Goal: Communication & Community: Participate in discussion

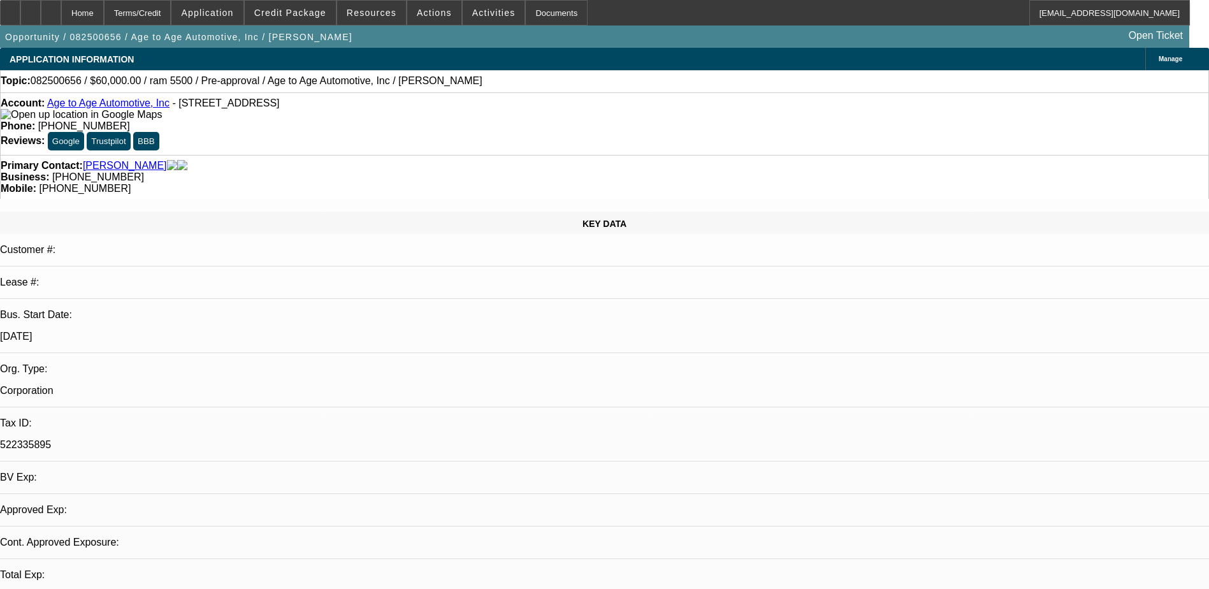
select select "0"
select select "2"
select select "0.1"
select select "1"
select select "2"
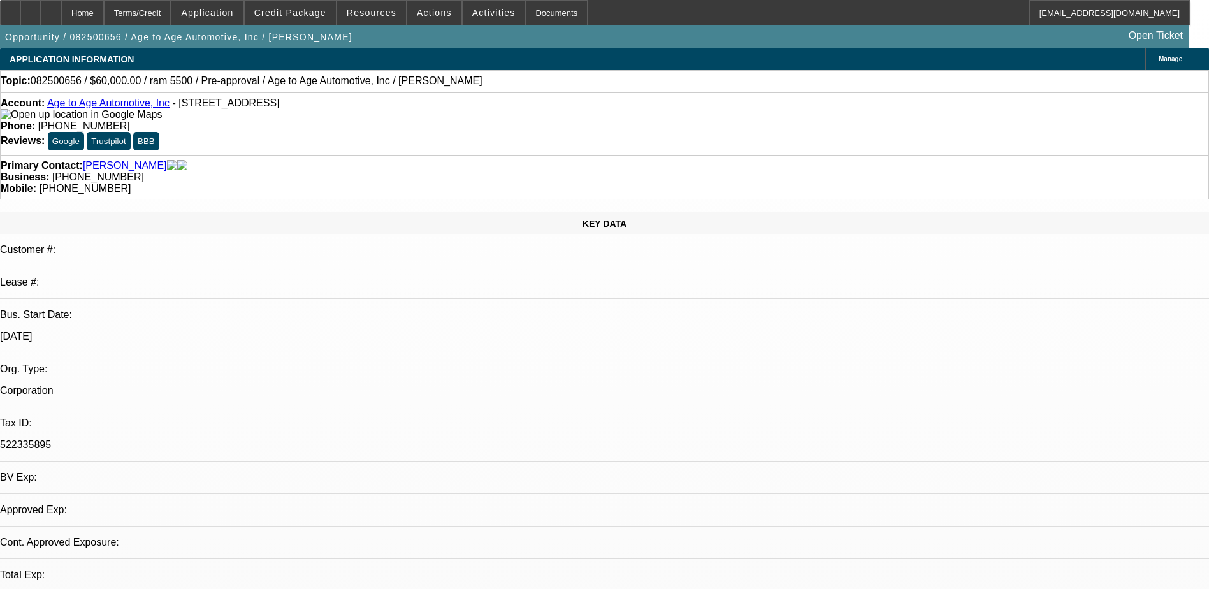
select select "4"
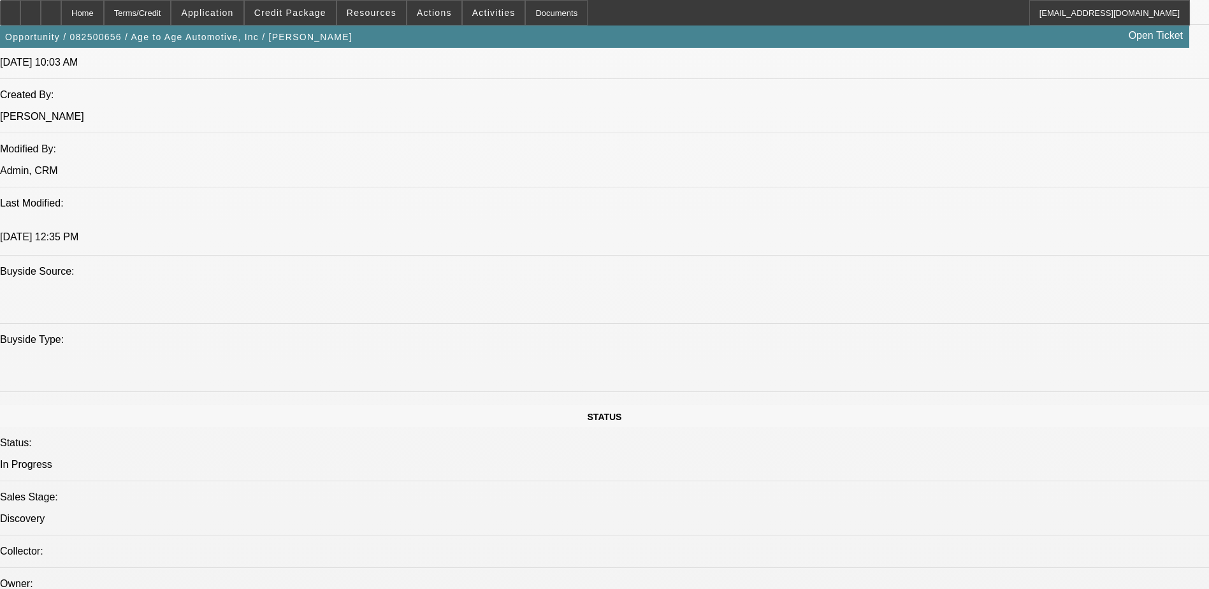
scroll to position [828, 0]
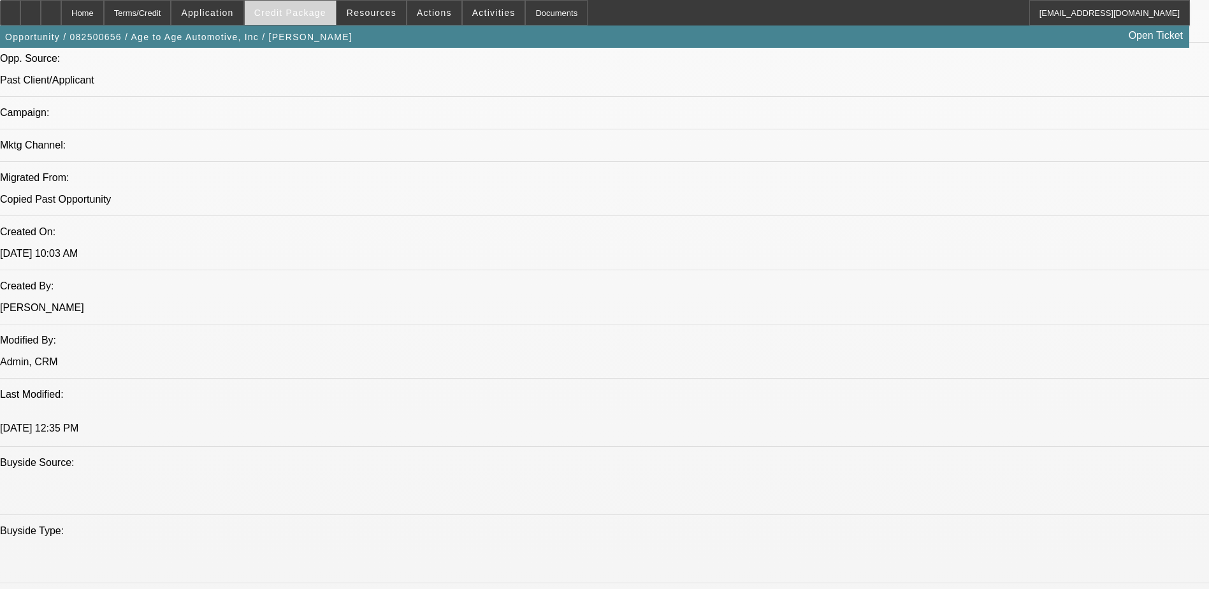
click at [306, 15] on span "Credit Package" at bounding box center [290, 13] width 72 height 10
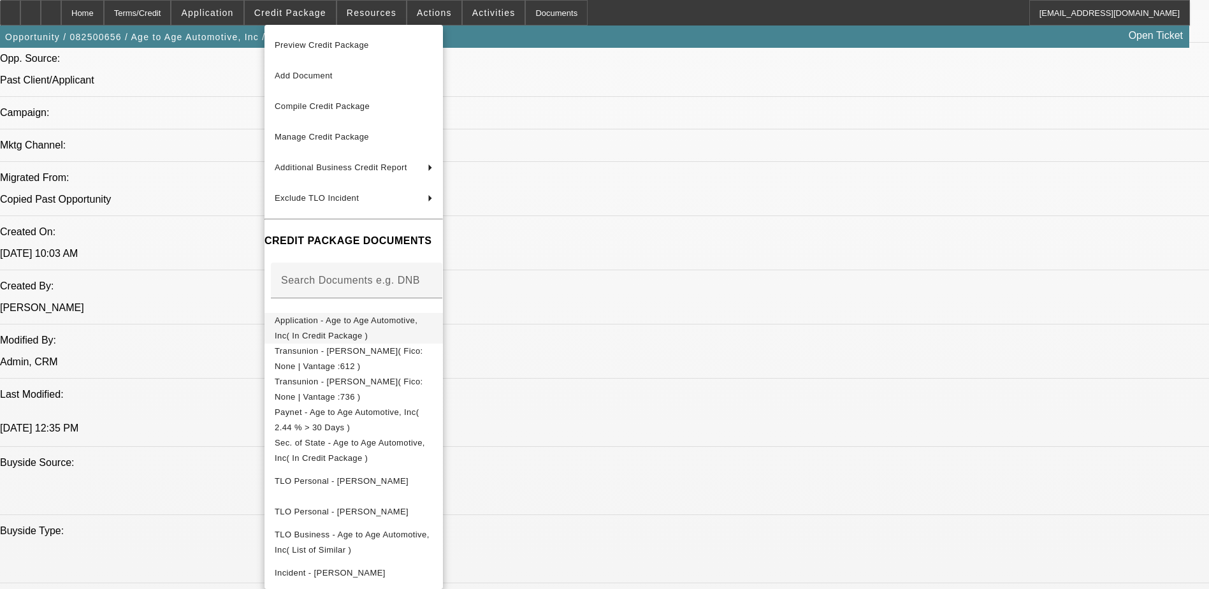
click at [413, 313] on button "Application - Age to Age Automotive, Inc( In Credit Package )" at bounding box center [353, 328] width 178 height 31
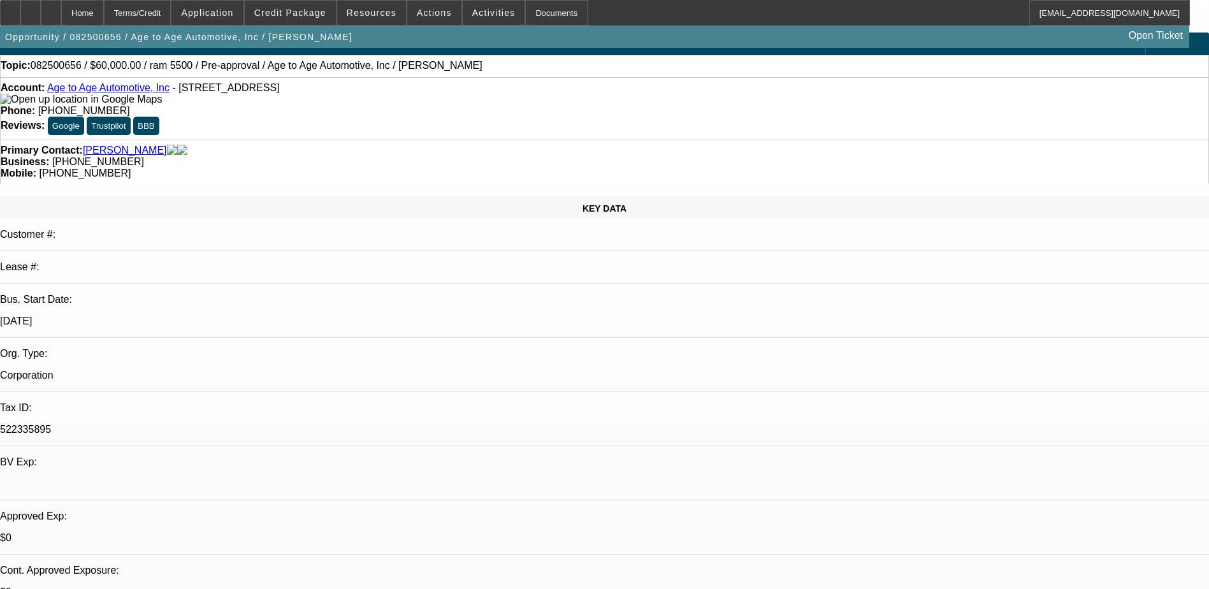
scroll to position [0, 0]
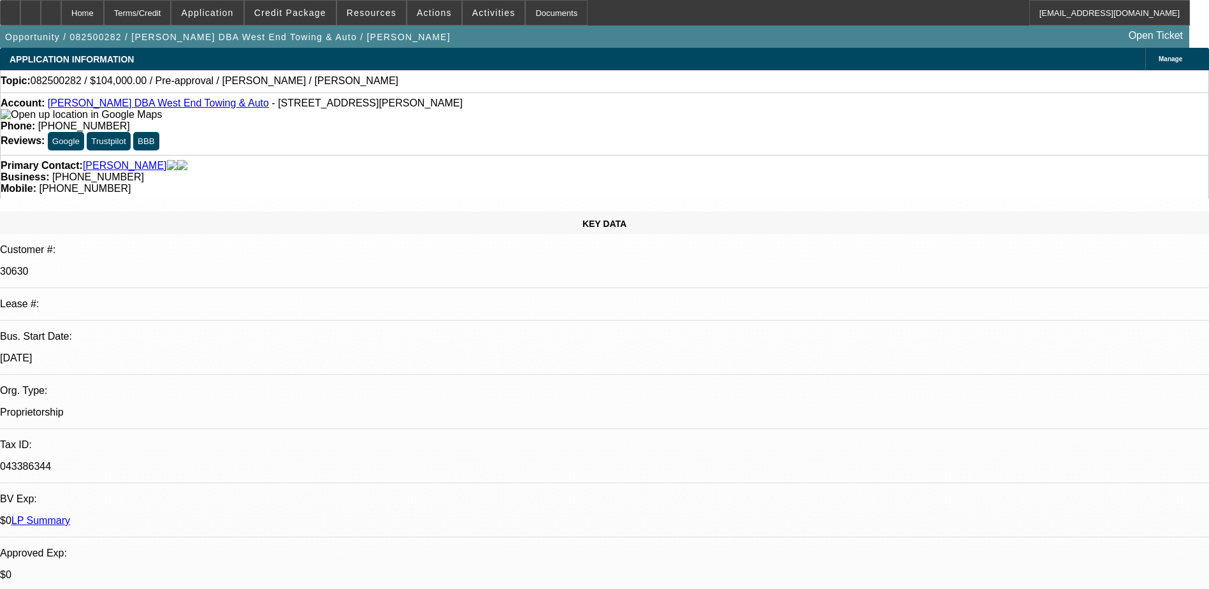
select select "0"
select select "2"
select select "0"
select select "6"
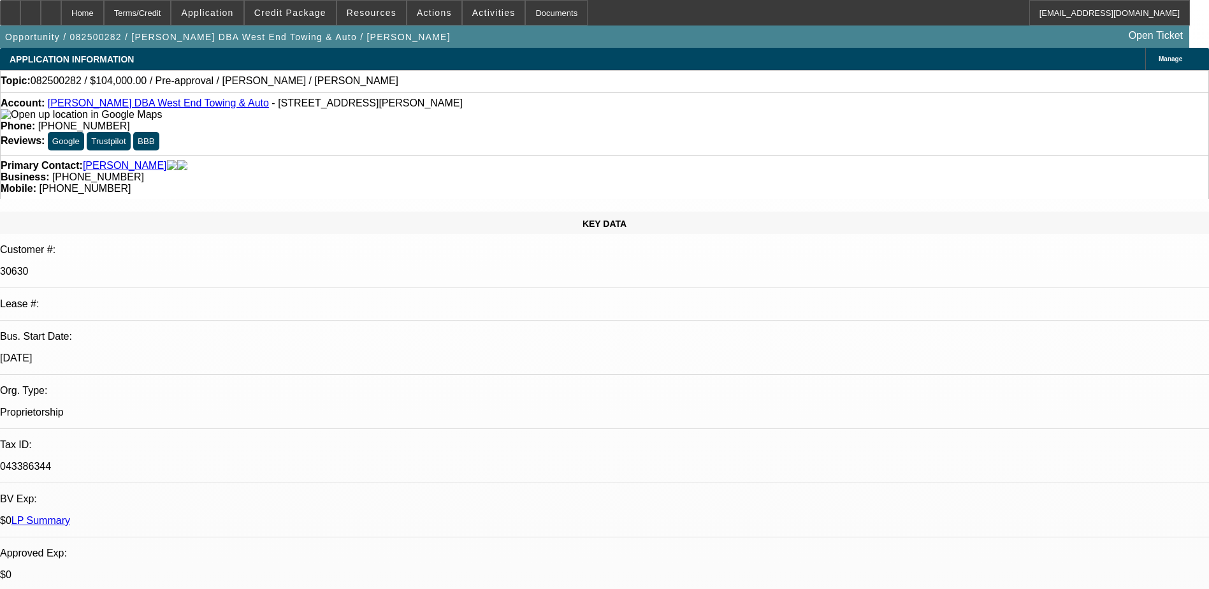
select select "0"
select select "6"
select select "0"
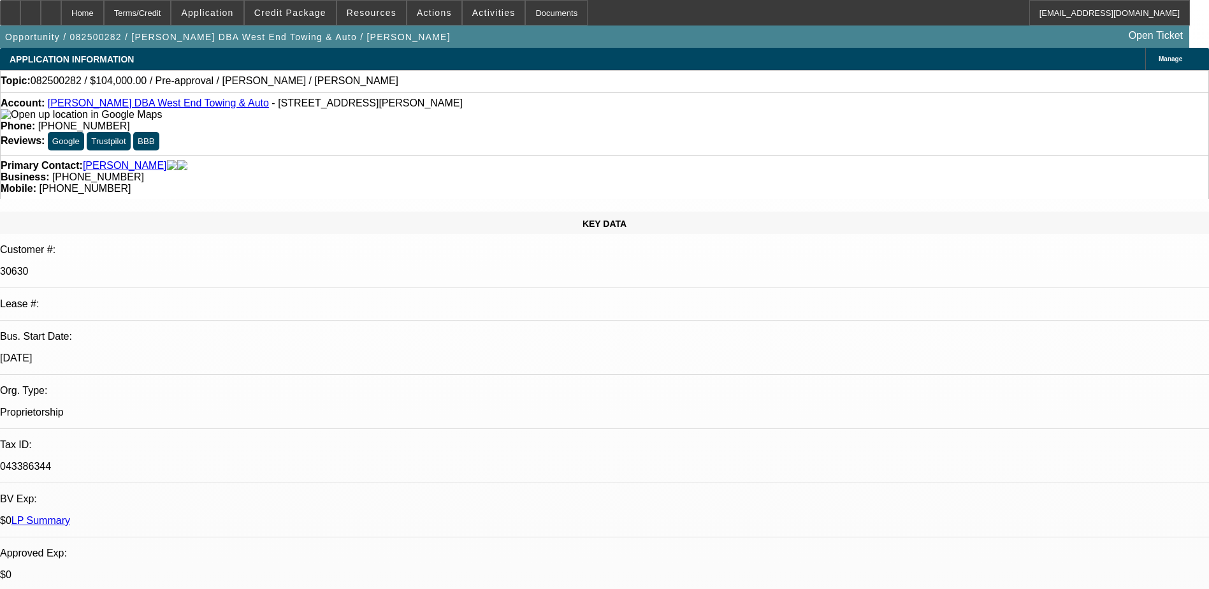
select select "0"
select select "2"
select select "0"
select select "6"
select select "0"
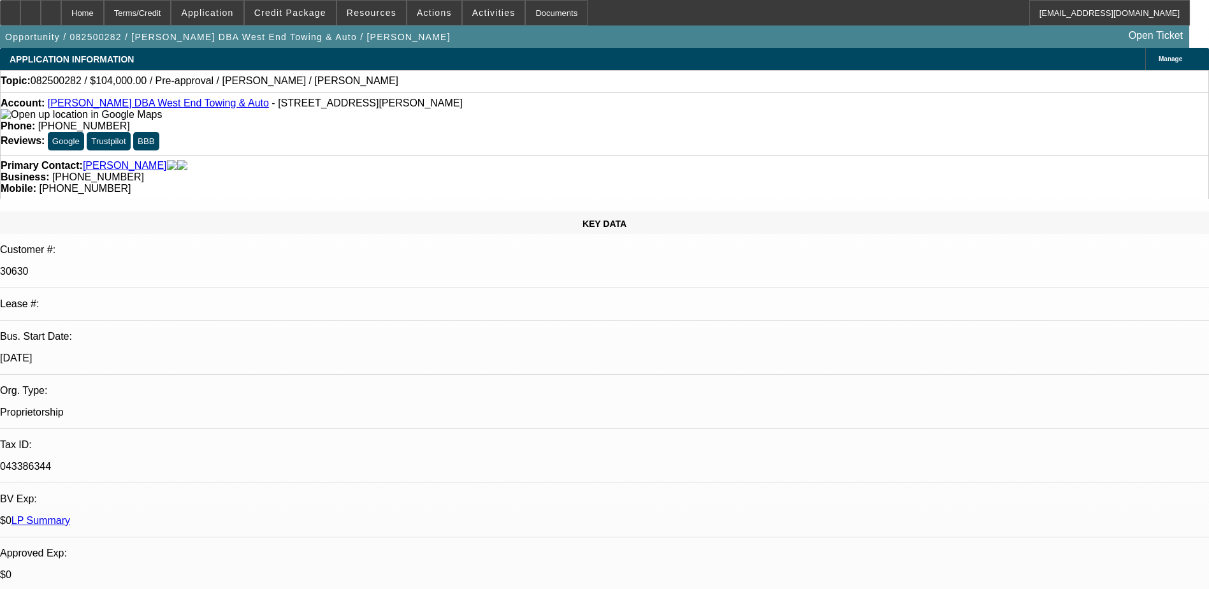
select select "0"
select select "6"
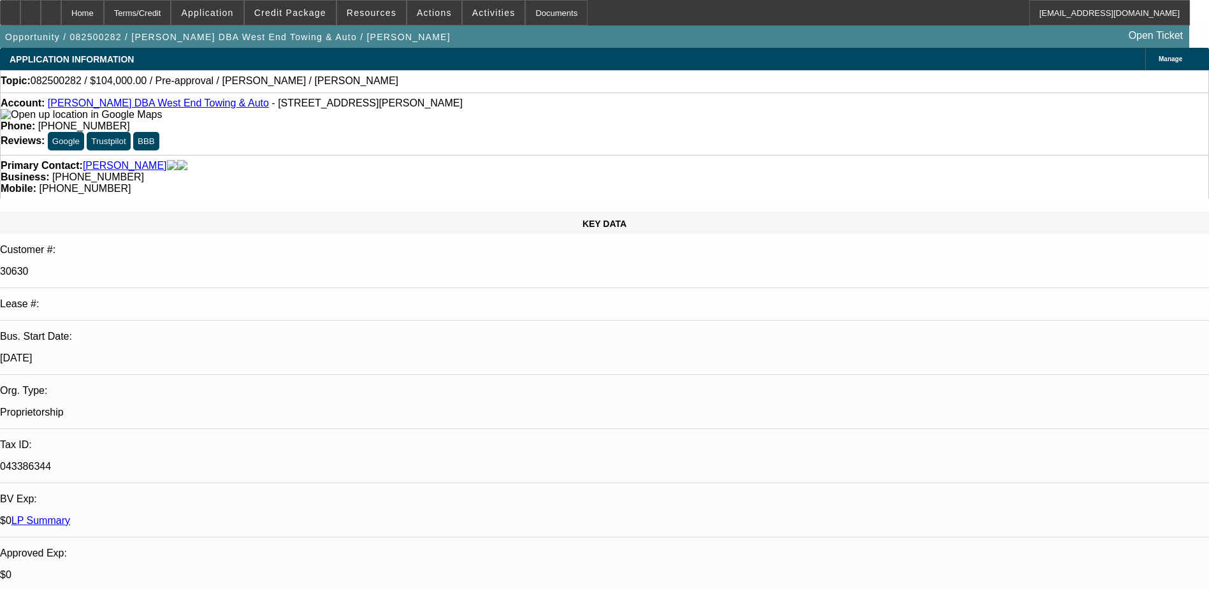
radio input "true"
type textarea "T"
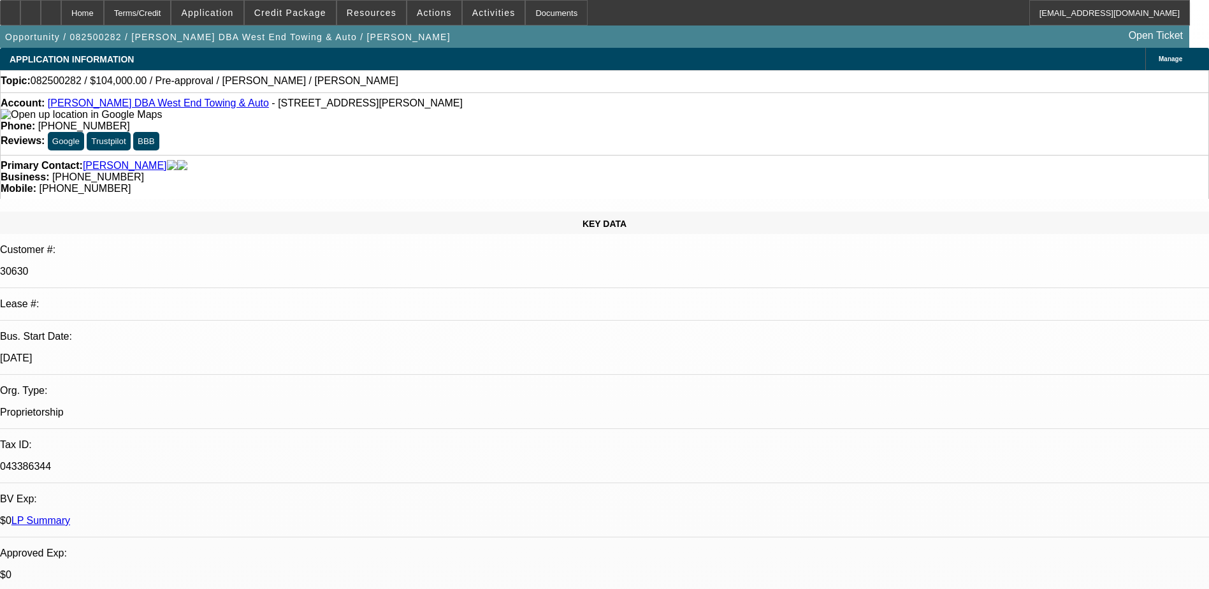
type textarea "Tt Adam - sending banks statements and truck quote from dealer. SE"
radio input "true"
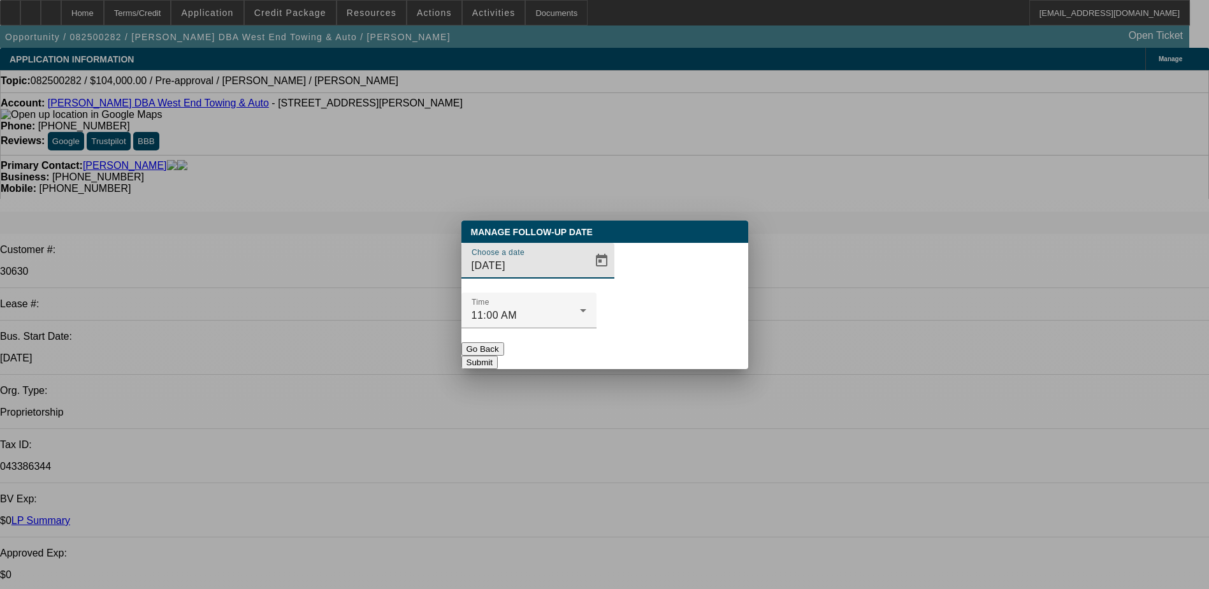
click at [498, 355] on button "Submit" at bounding box center [479, 361] width 36 height 13
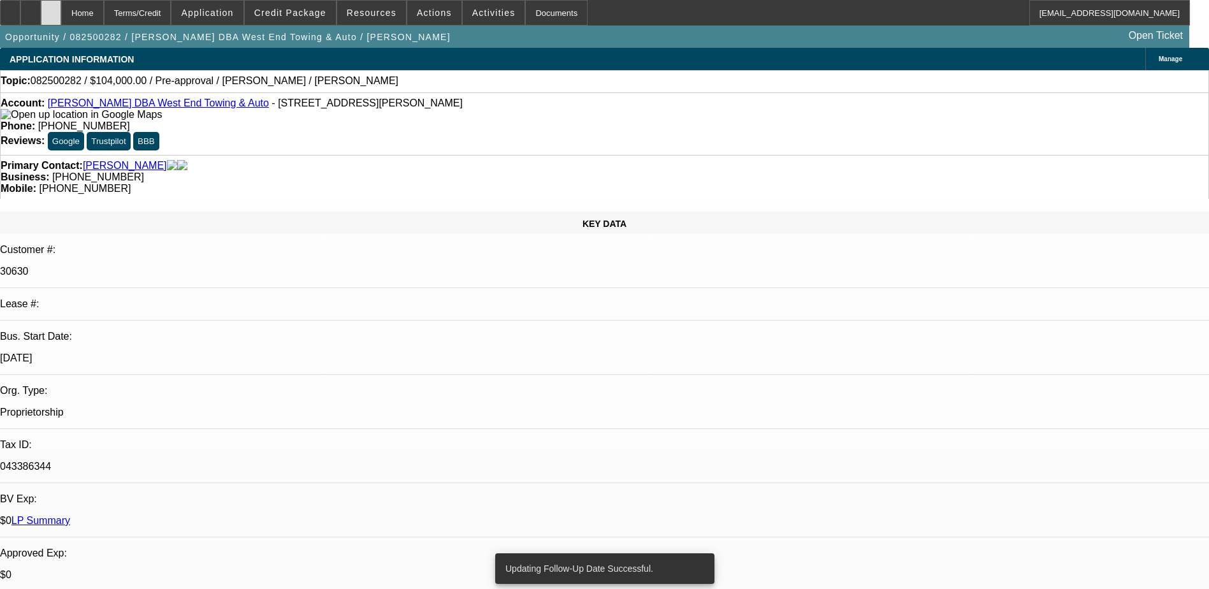
click at [61, 12] on div at bounding box center [51, 12] width 20 height 25
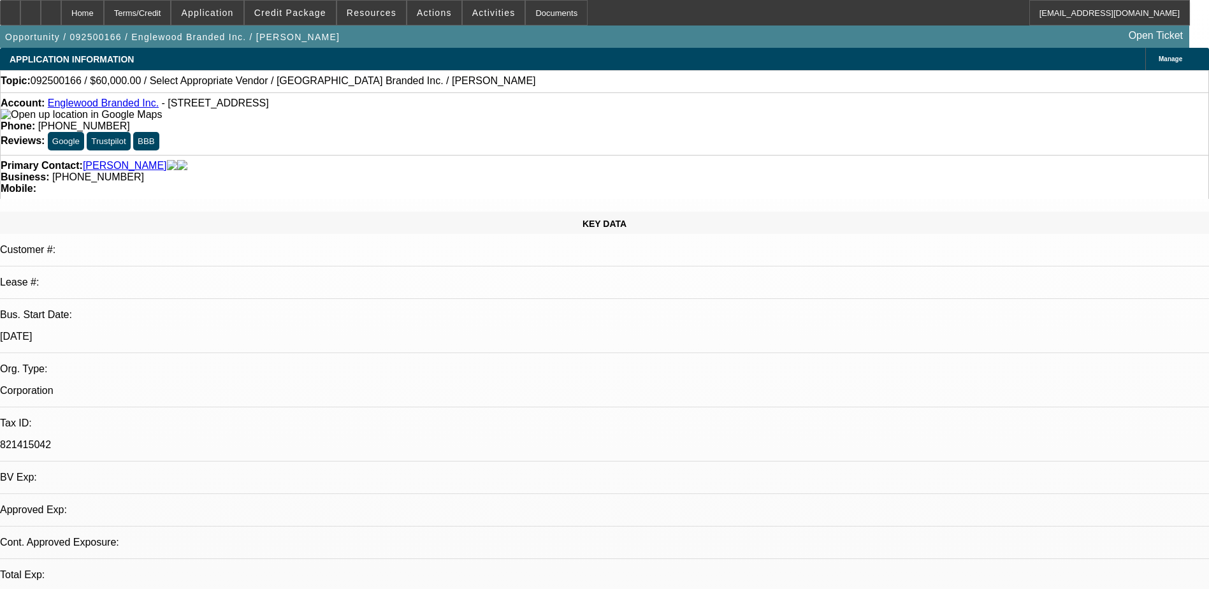
select select "0"
select select "2"
select select "0.1"
select select "4"
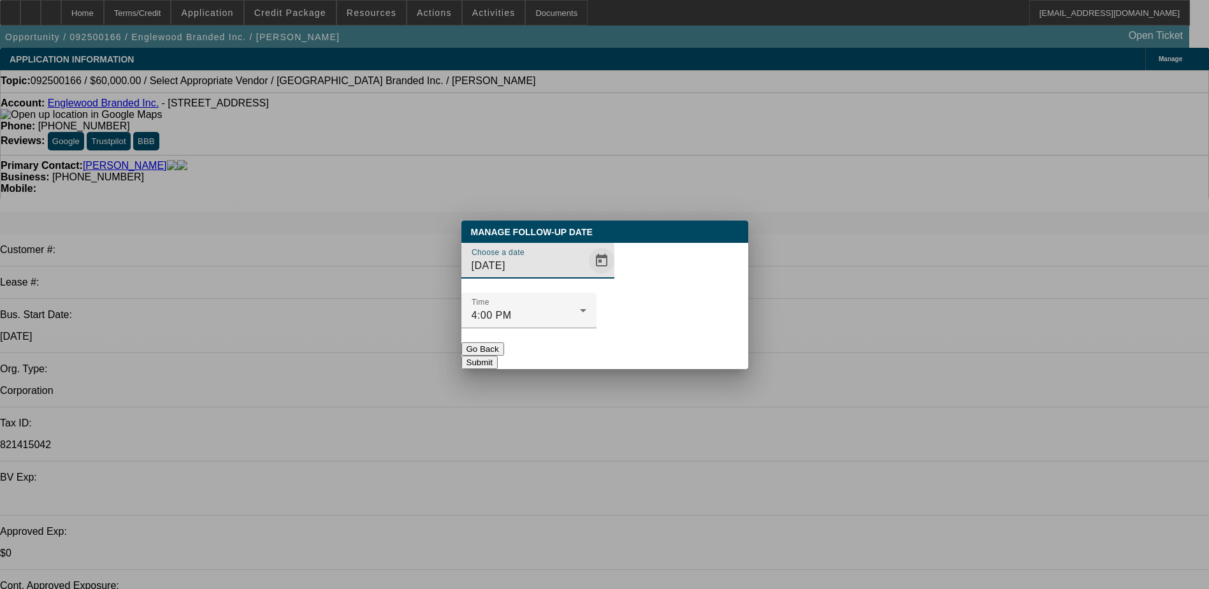
click at [586, 276] on span "Open calendar" at bounding box center [601, 260] width 31 height 31
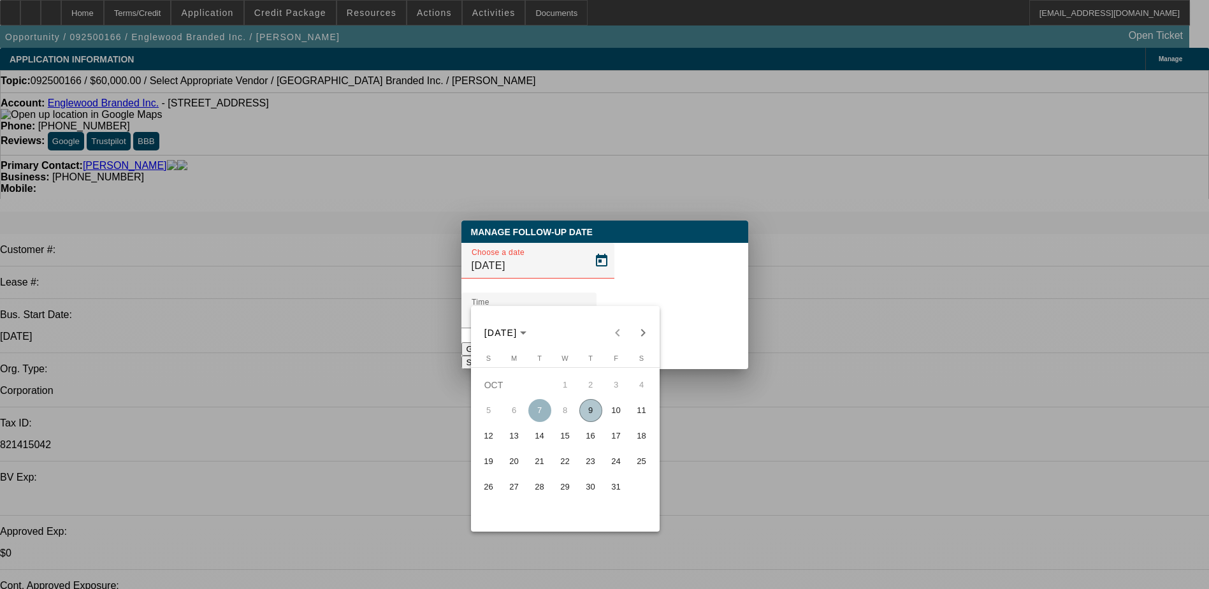
click at [522, 468] on span "20" at bounding box center [514, 461] width 23 height 23
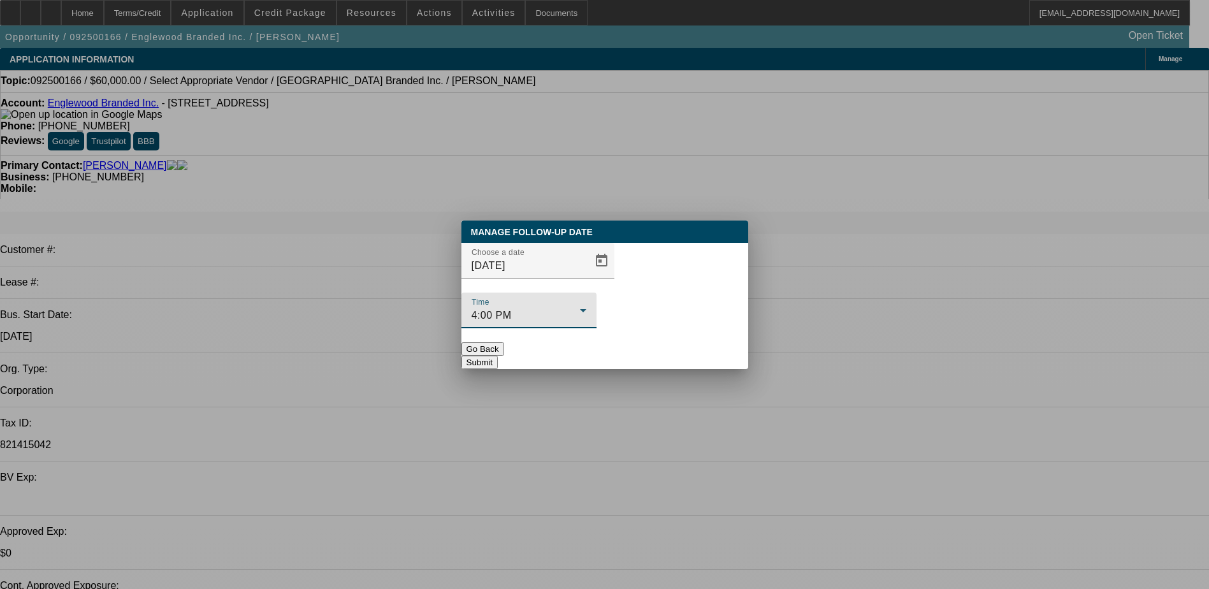
click at [580, 308] on div "4:00 PM" at bounding box center [525, 315] width 108 height 15
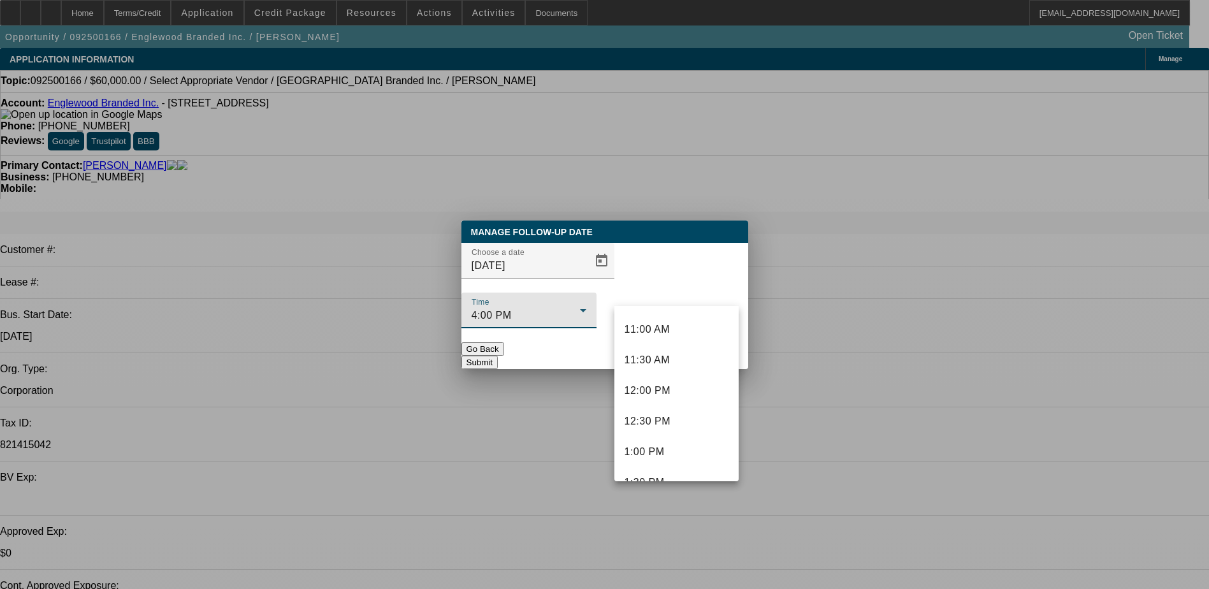
scroll to position [584, 0]
click at [577, 288] on div at bounding box center [604, 294] width 1209 height 589
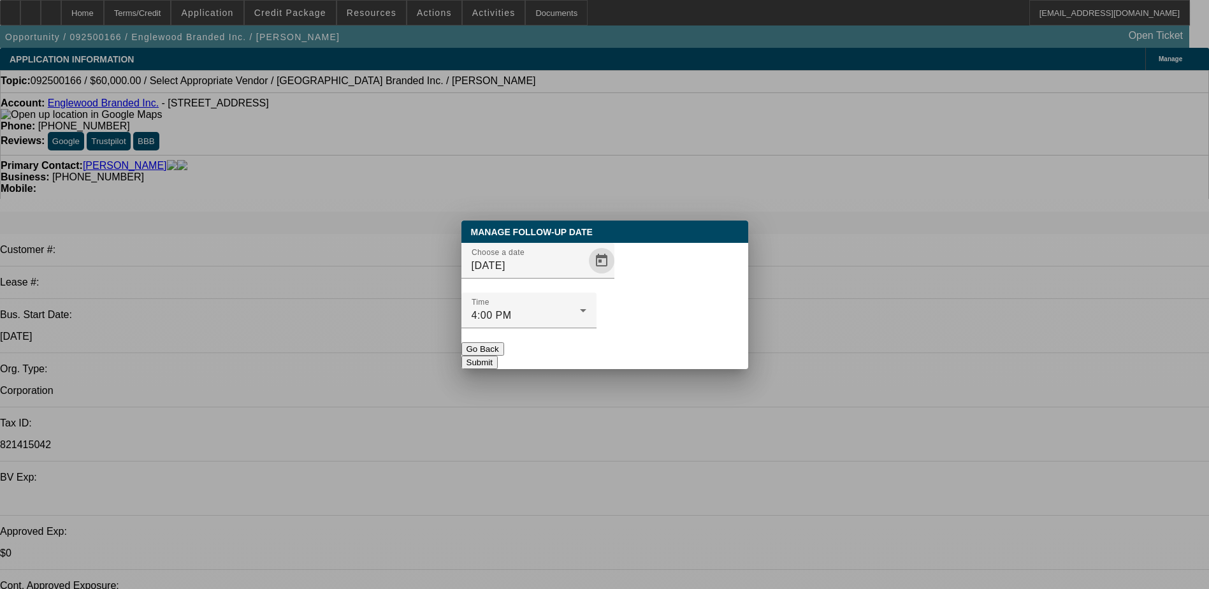
click at [586, 276] on span "Open calendar" at bounding box center [601, 260] width 31 height 31
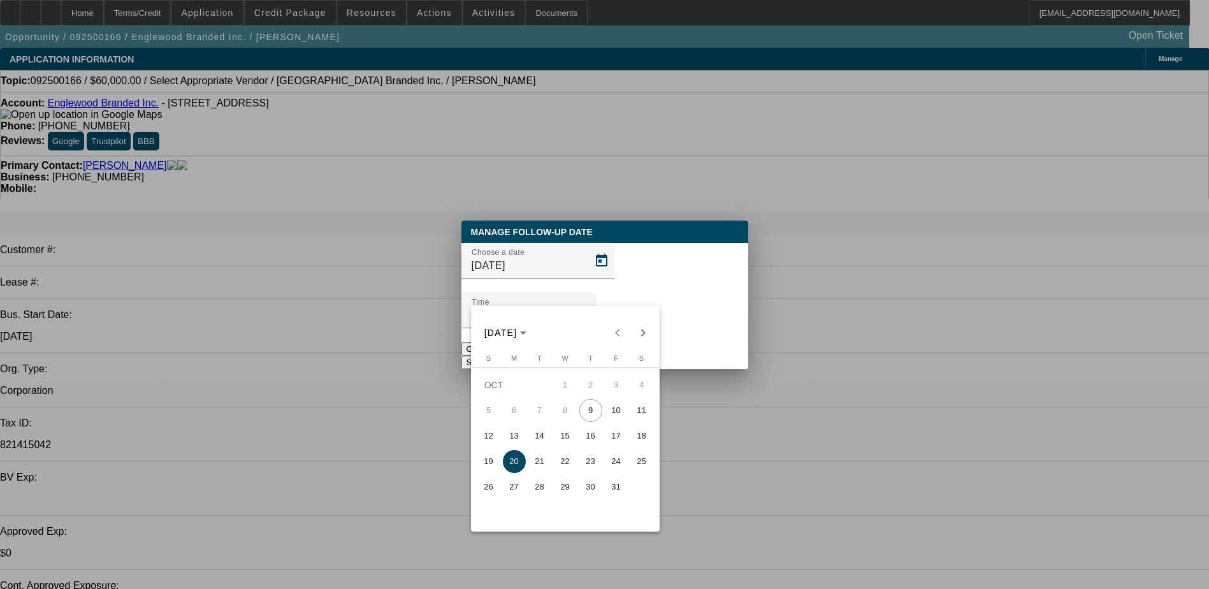
click at [538, 468] on span "21" at bounding box center [539, 461] width 23 height 23
type input "10/21/2025"
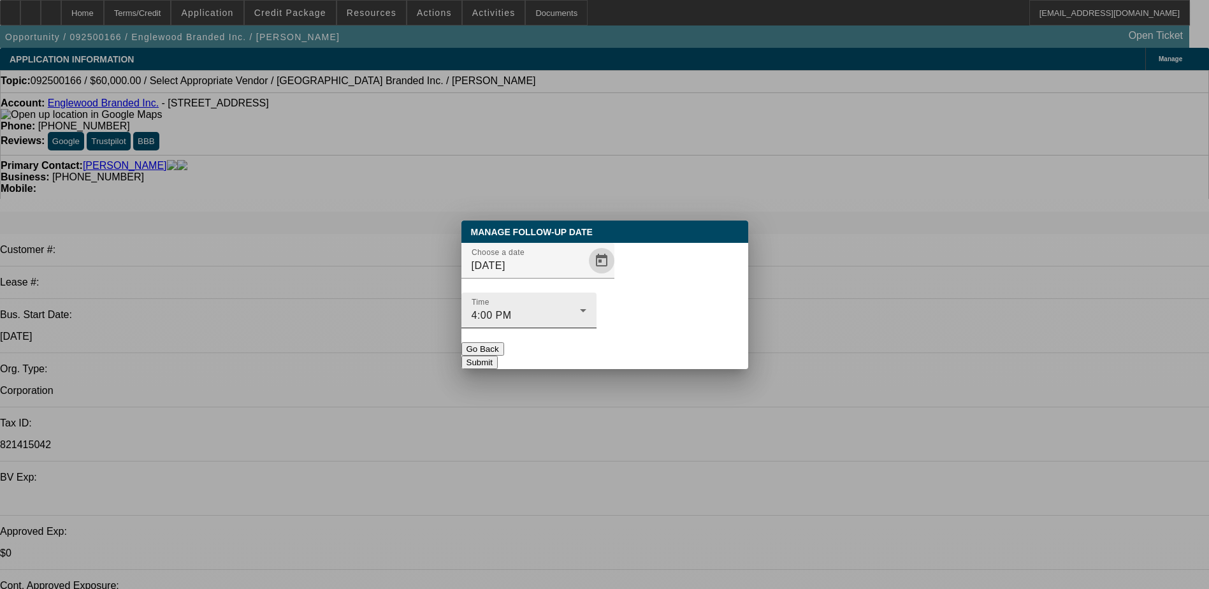
click at [580, 308] on div "4:00 PM" at bounding box center [525, 315] width 108 height 15
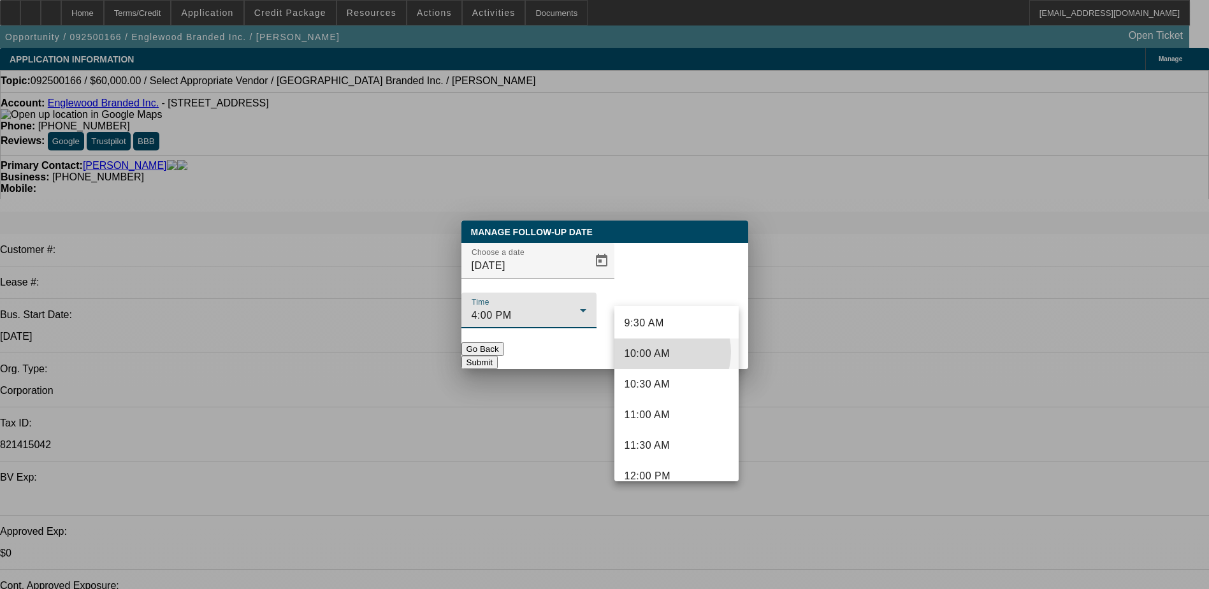
click at [660, 352] on span "10:00 AM" at bounding box center [647, 353] width 46 height 15
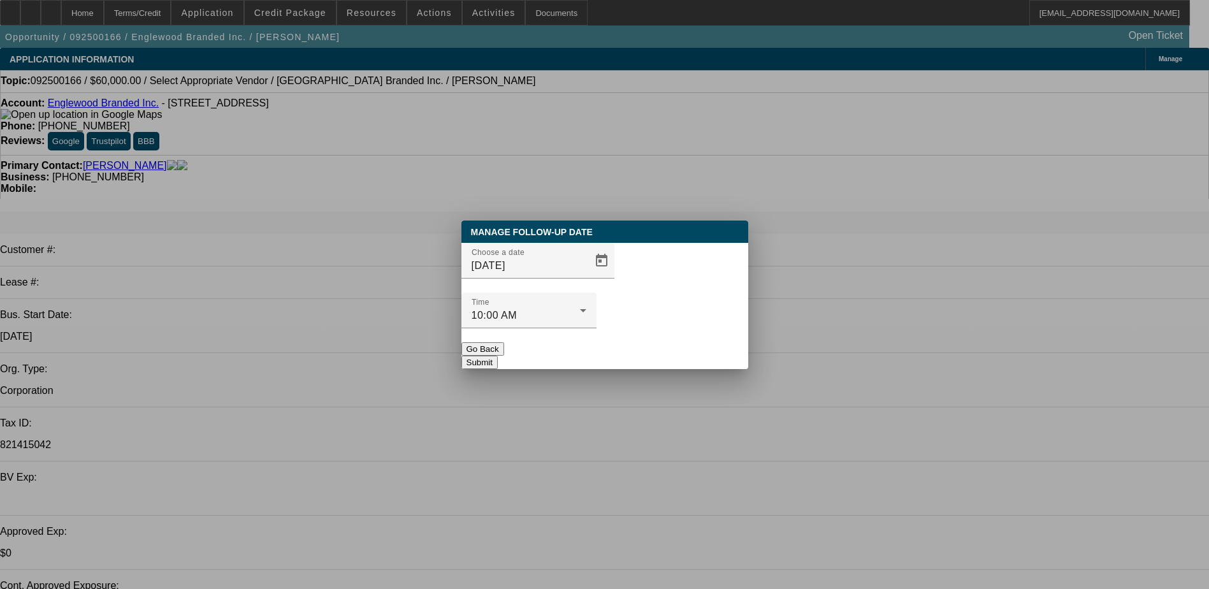
click at [498, 355] on button "Submit" at bounding box center [479, 361] width 36 height 13
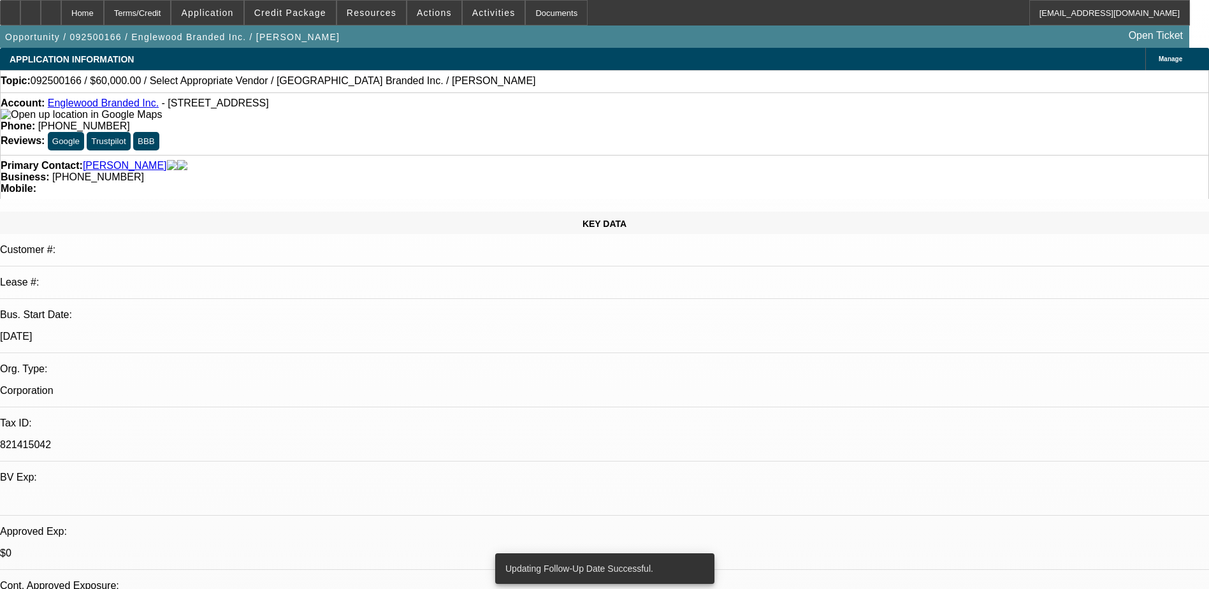
radio input "true"
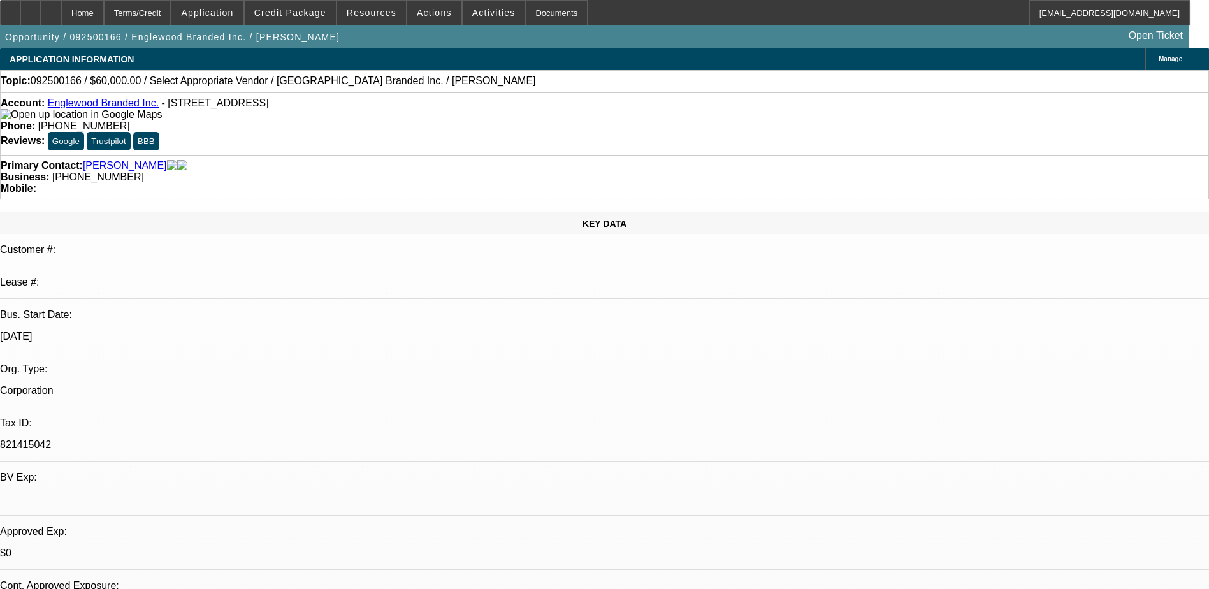
type textarea "10/9) called - robo dialer screener - no answer - had the option to leave a VM …"
radio input "true"
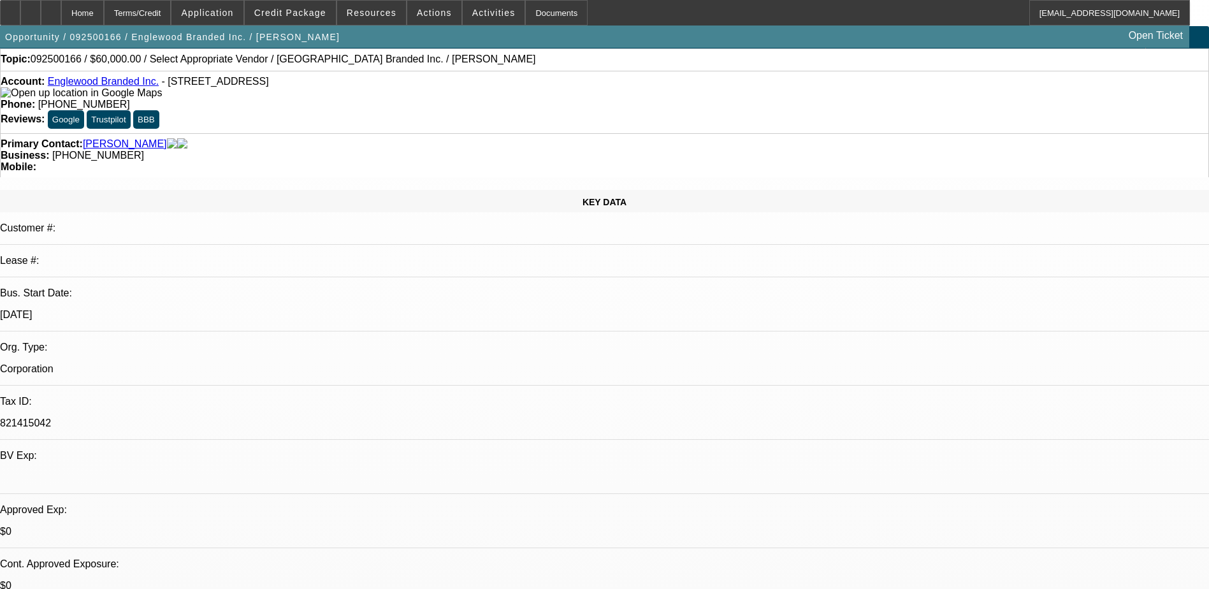
scroll to position [0, 0]
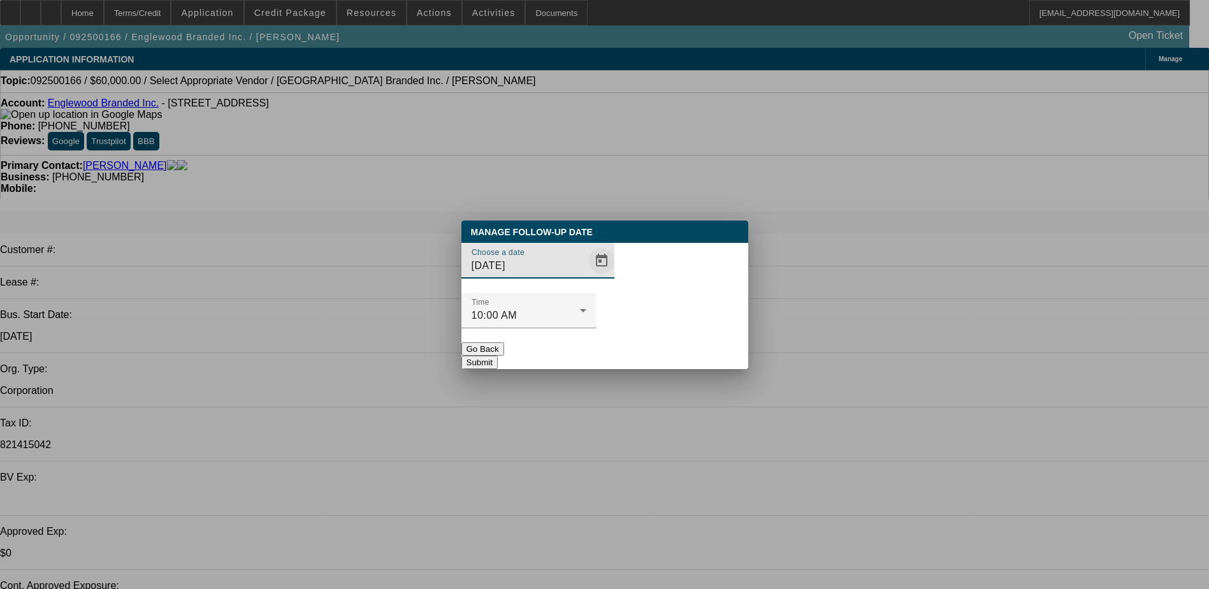
click at [586, 276] on span "Open calendar" at bounding box center [601, 260] width 31 height 31
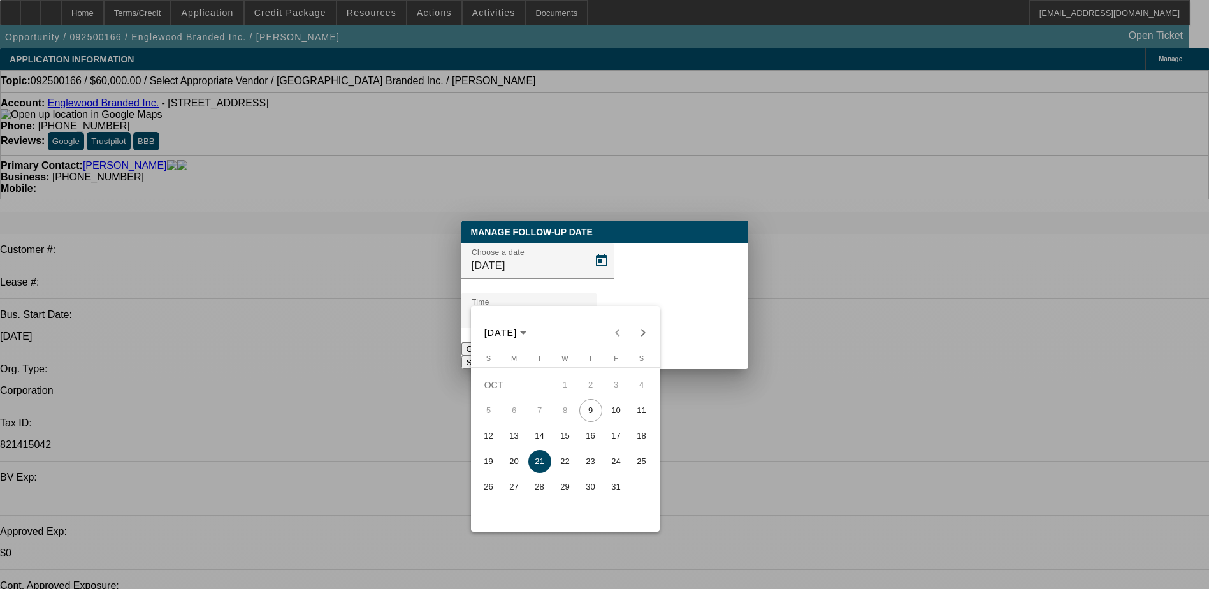
click at [578, 292] on div at bounding box center [604, 294] width 1209 height 589
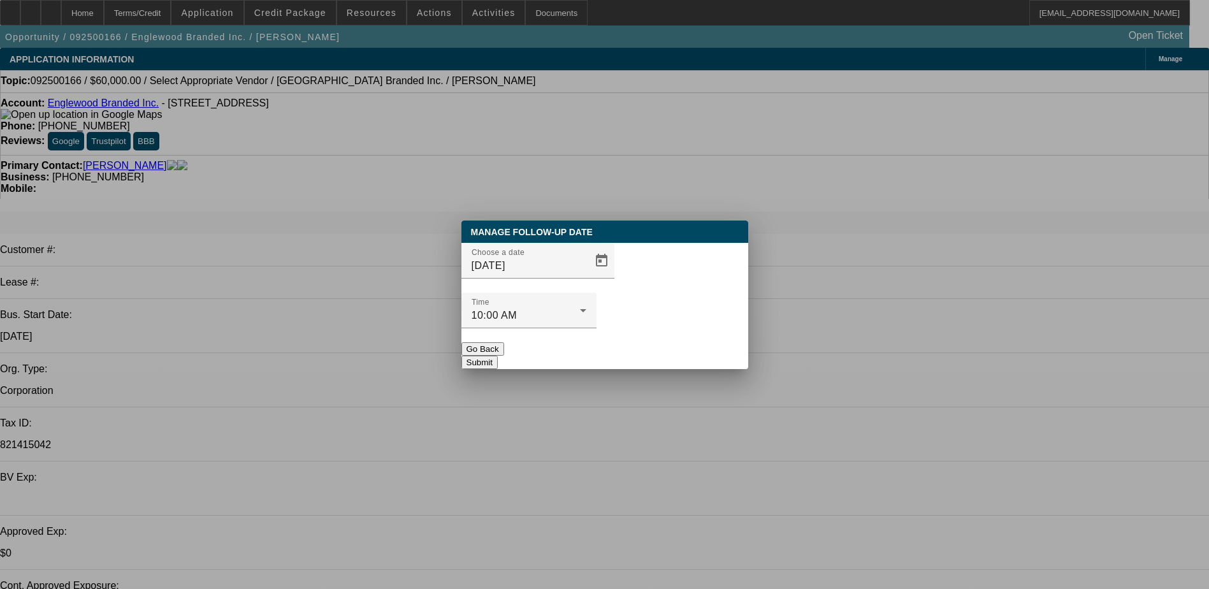
click at [498, 355] on button "Submit" at bounding box center [479, 361] width 36 height 13
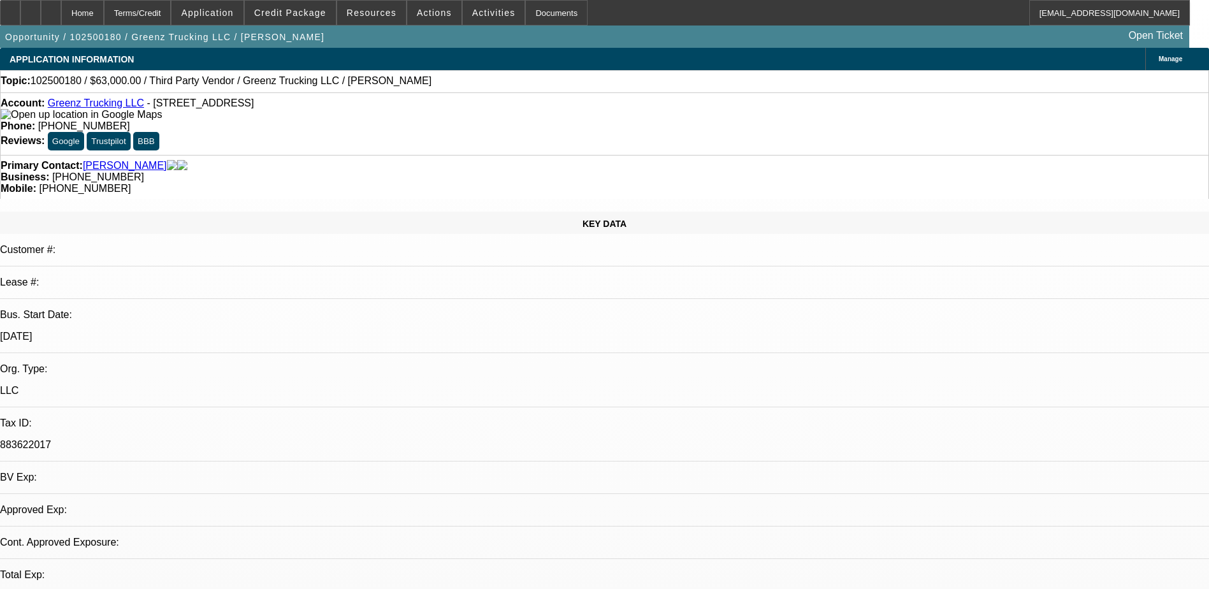
select select "0"
select select "2"
select select "0.1"
select select "4"
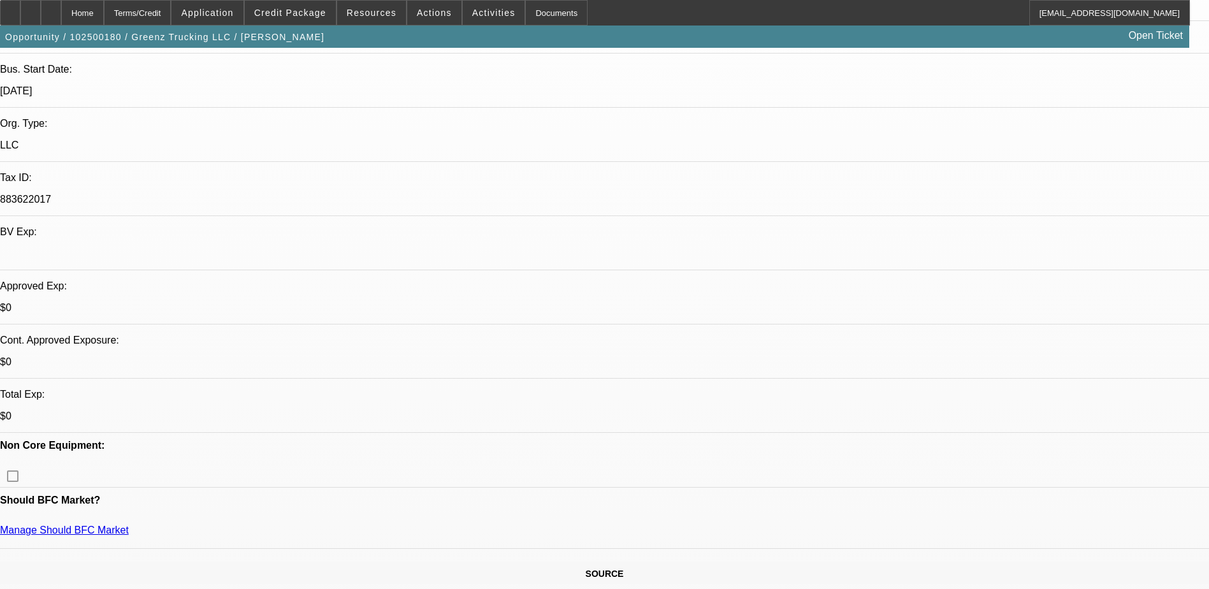
scroll to position [255, 0]
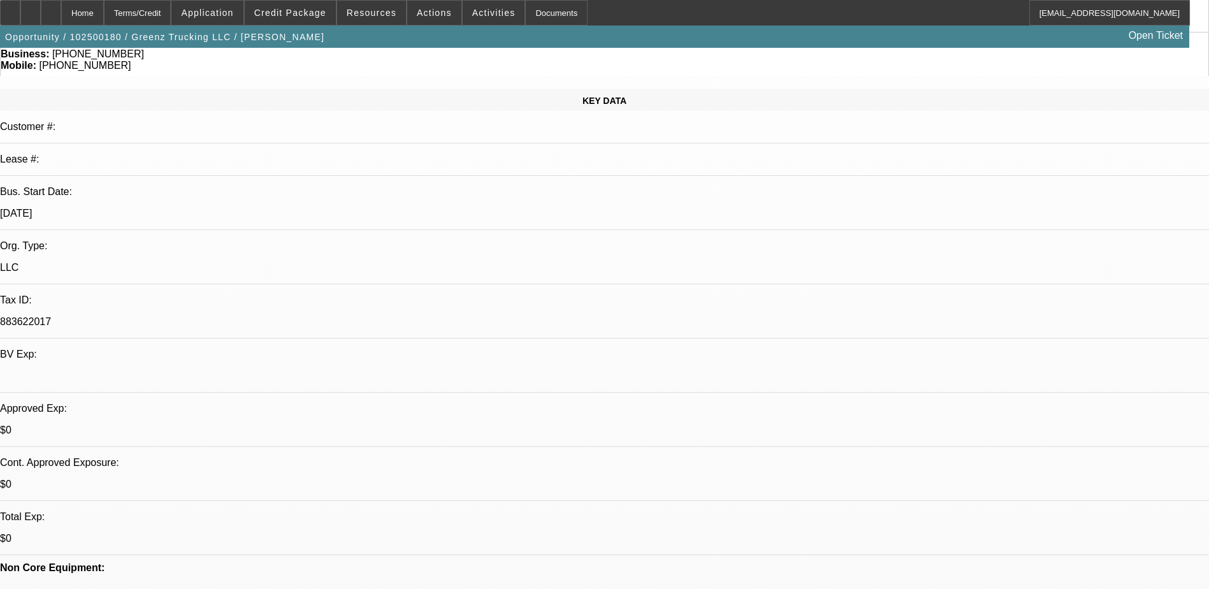
scroll to position [0, 0]
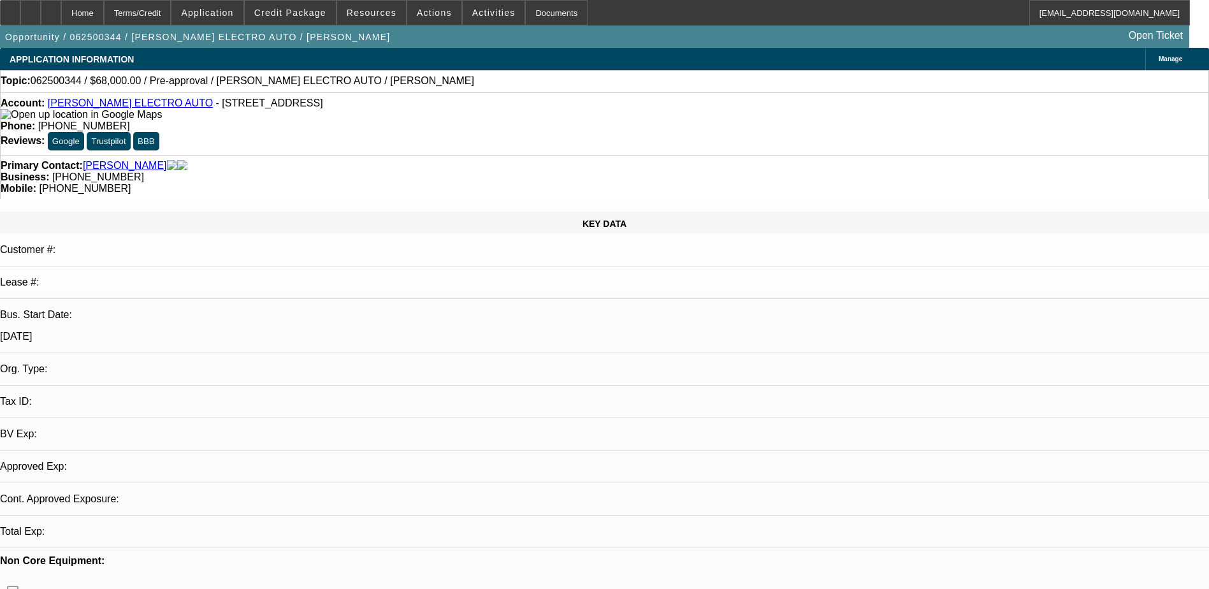
select select "0"
select select "2"
select select "0"
select select "2"
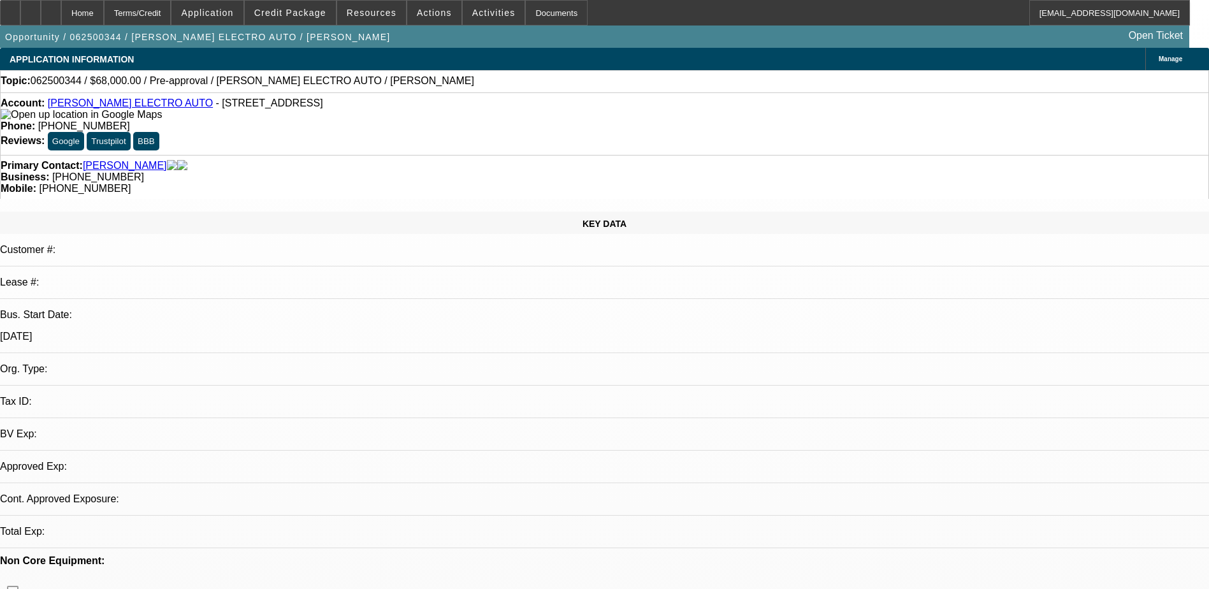
select select "0"
select select "2"
select select "0"
select select "1"
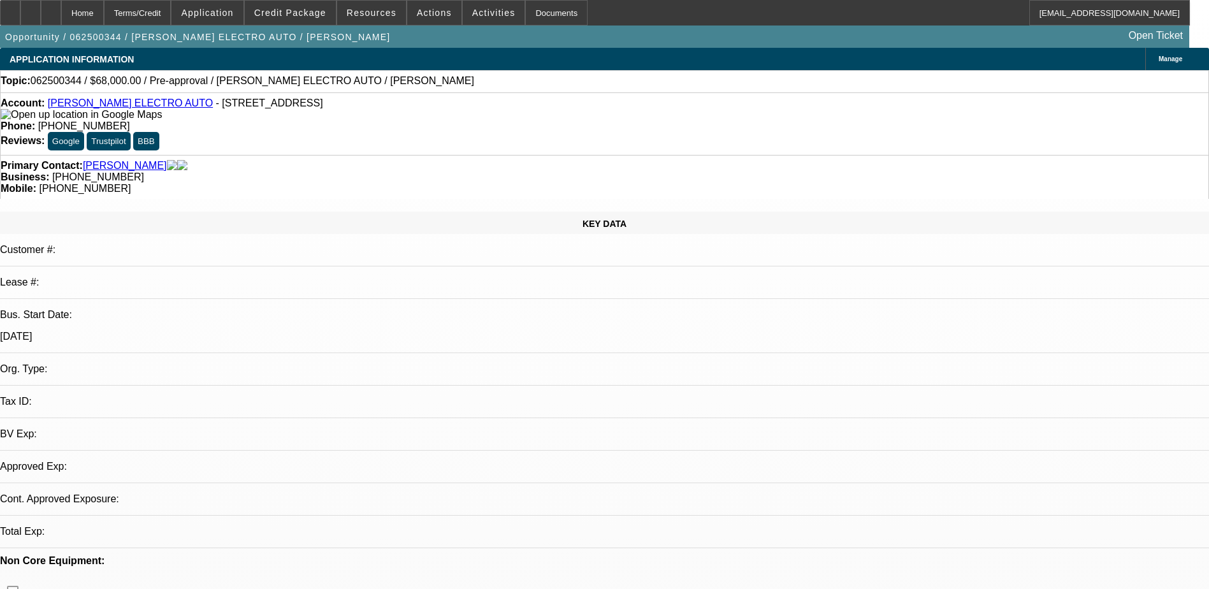
select select "2"
select select "6"
select select "1"
select select "2"
select select "6"
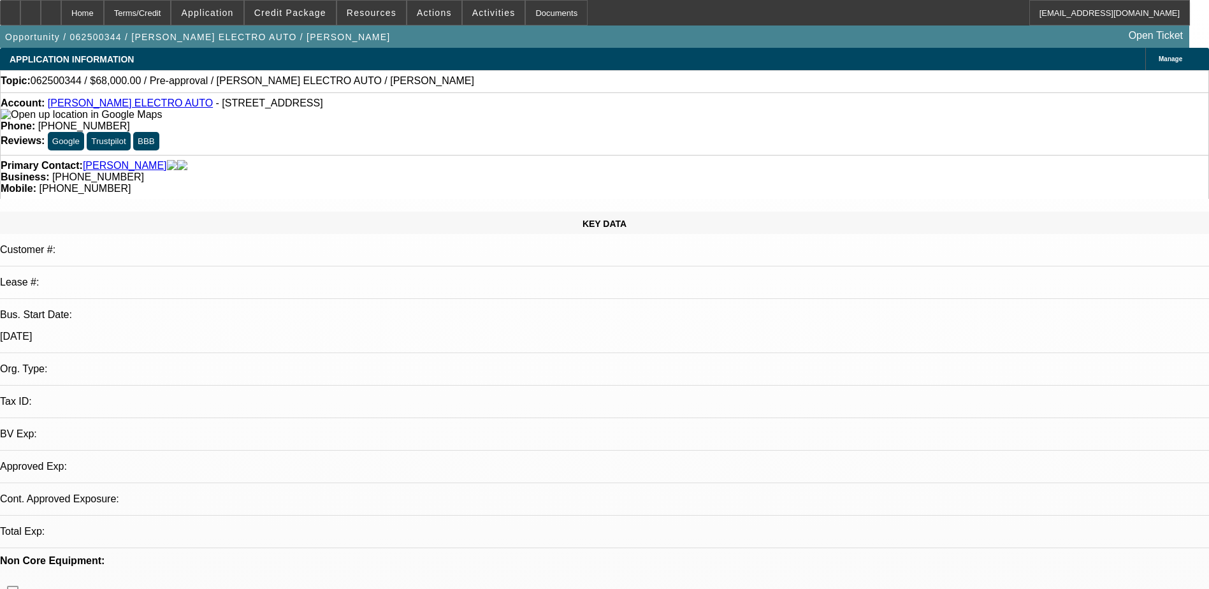
select select "1"
select select "2"
select select "6"
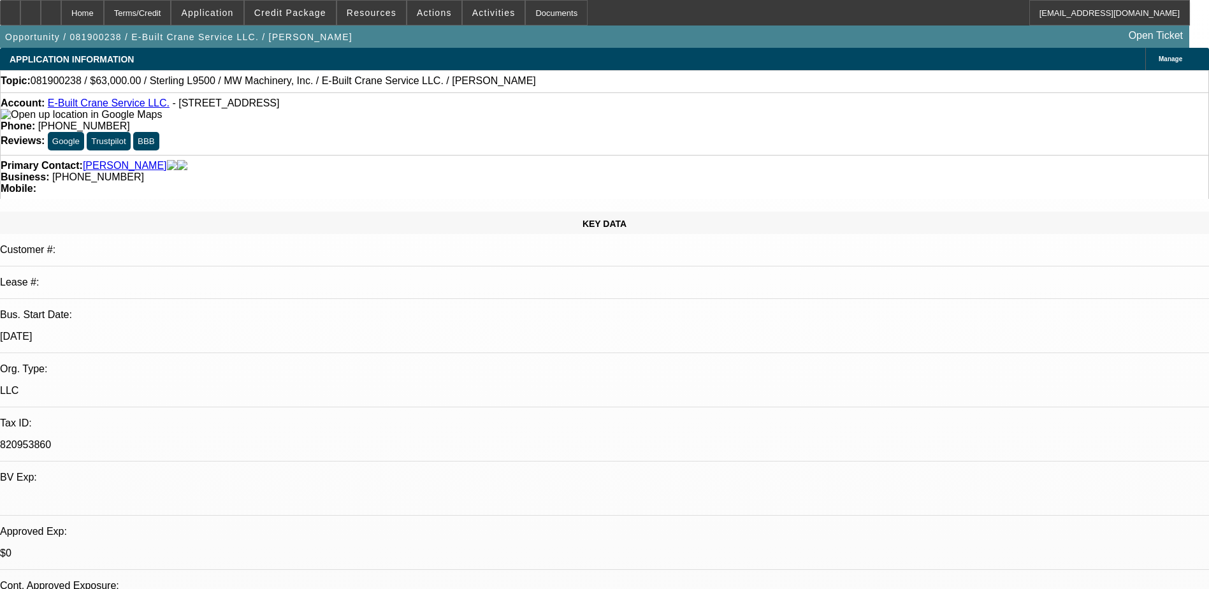
select select "0.1"
select select "3"
select select "0"
select select "0.1"
select select "3"
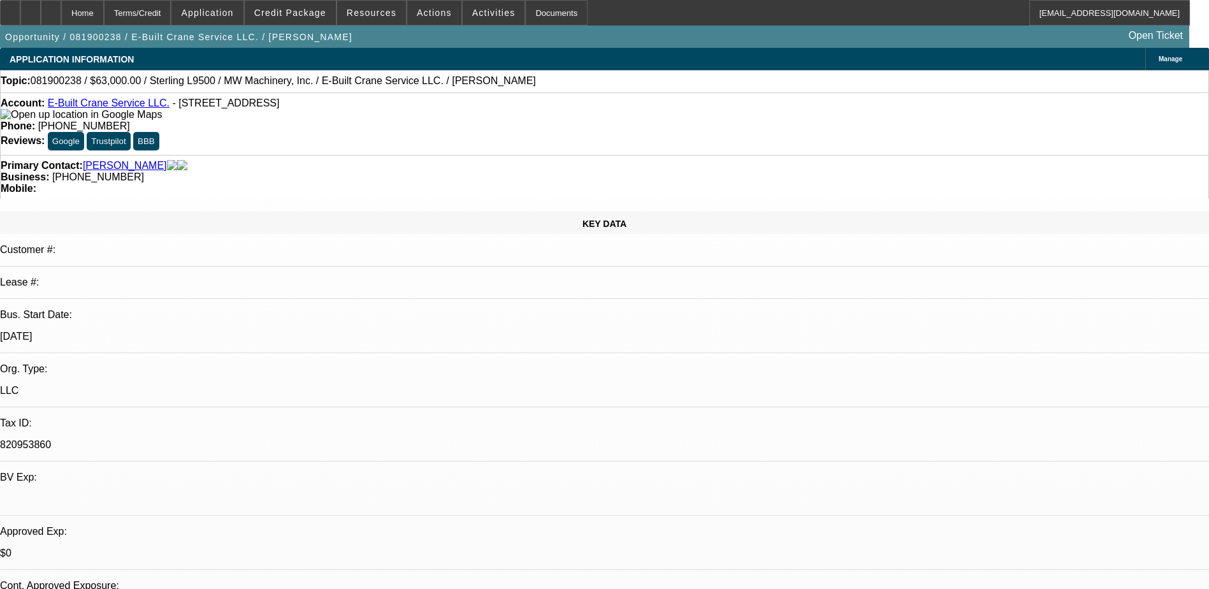
select select "0"
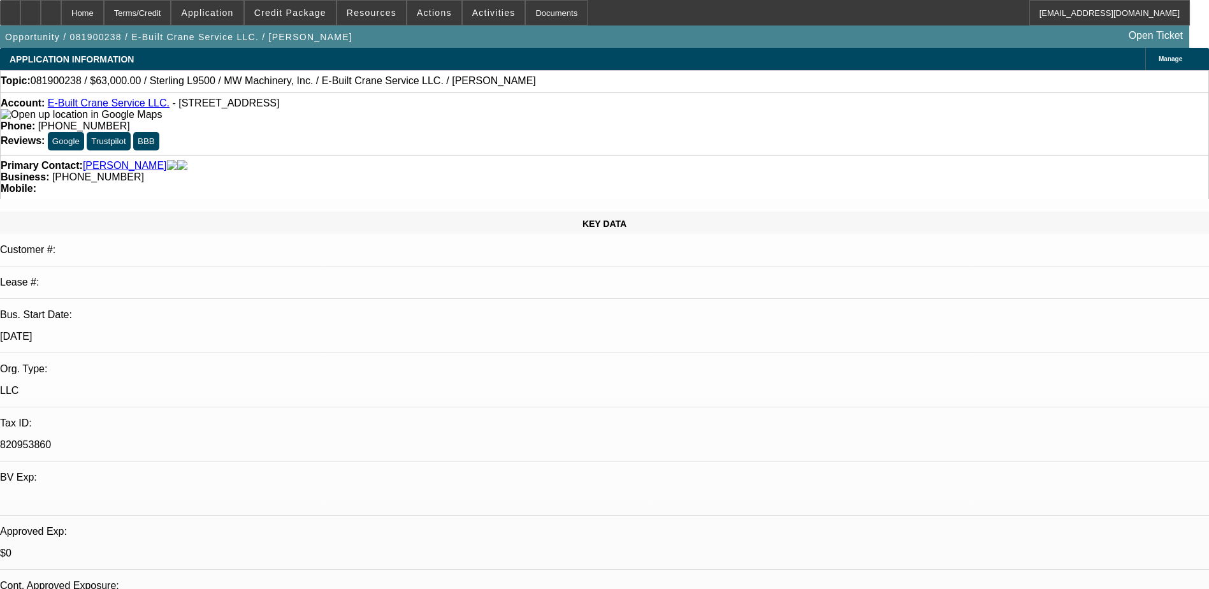
select select "0"
select select "1"
select select "2"
select select "6"
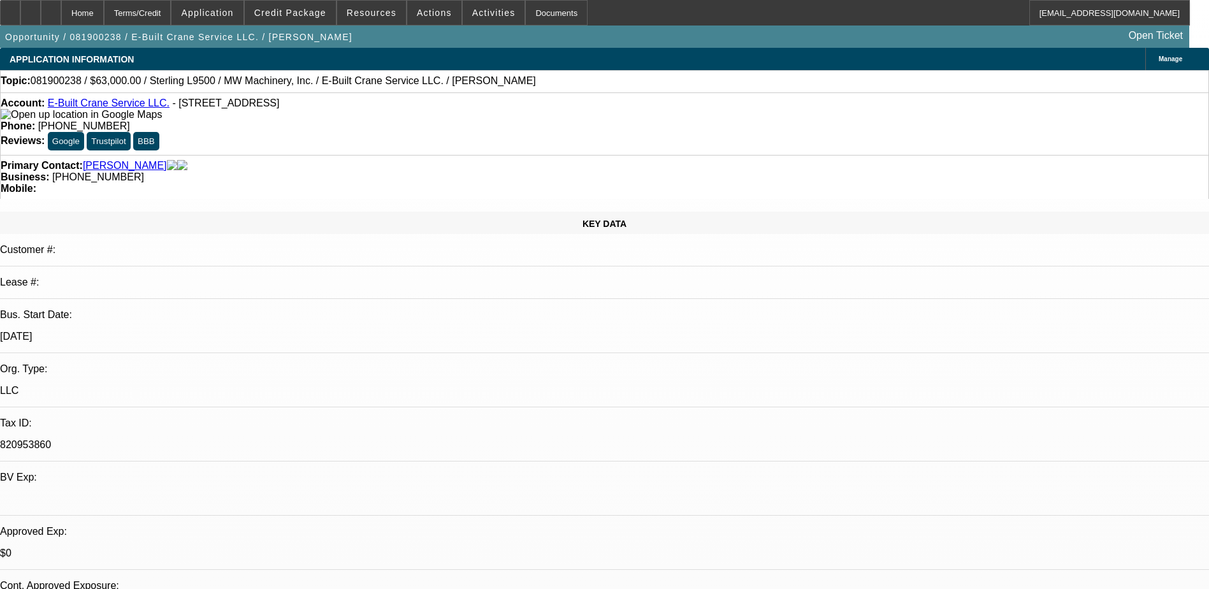
select select "1"
select select "2"
select select "6"
select select "1"
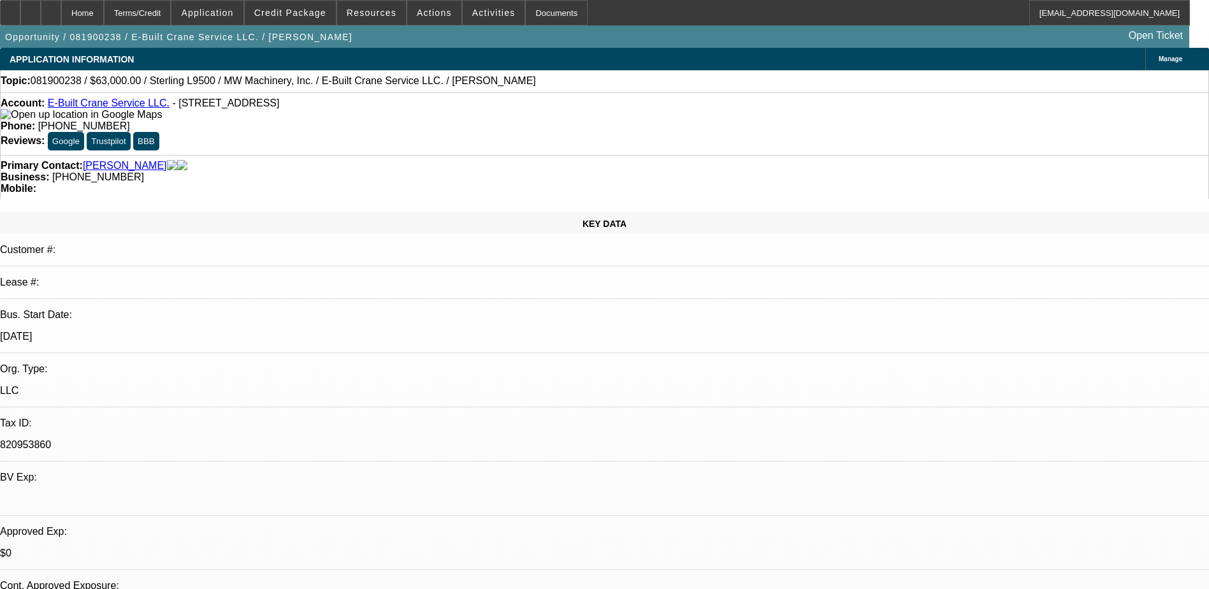
select select "6"
select select "1"
select select "6"
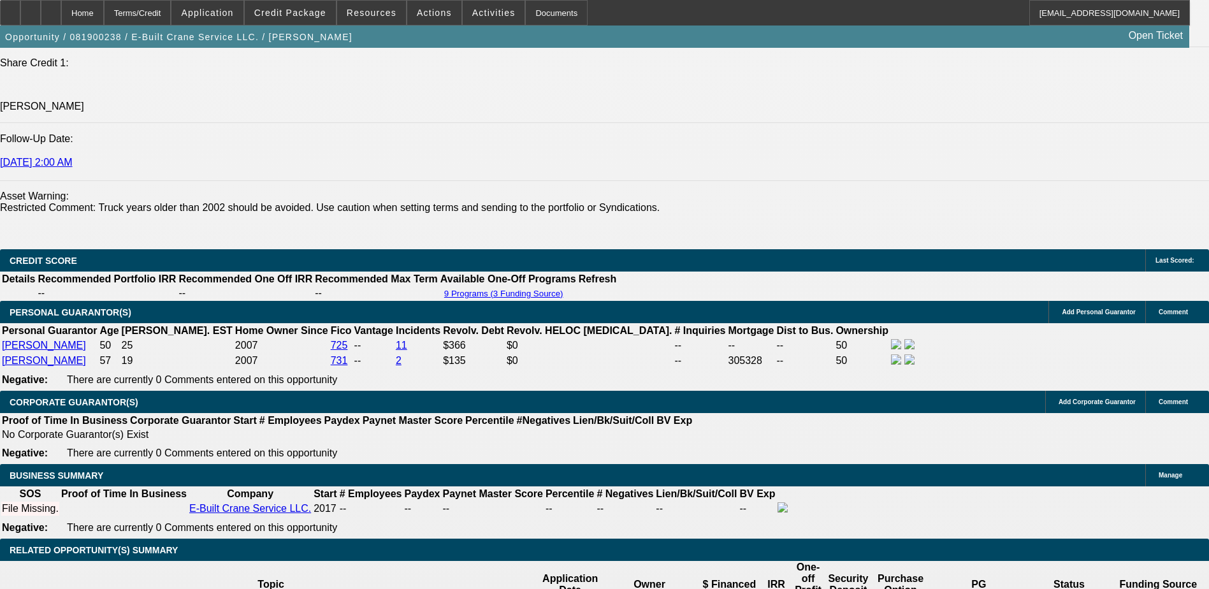
scroll to position [1720, 0]
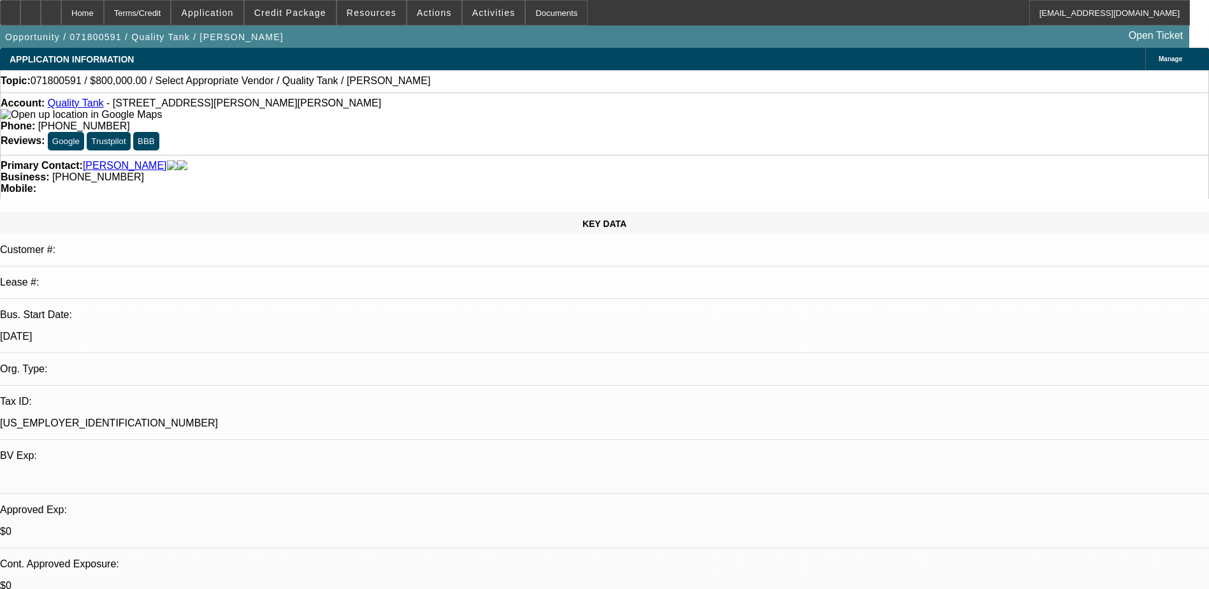
select select "0"
select select "2"
select select "0"
select select "6"
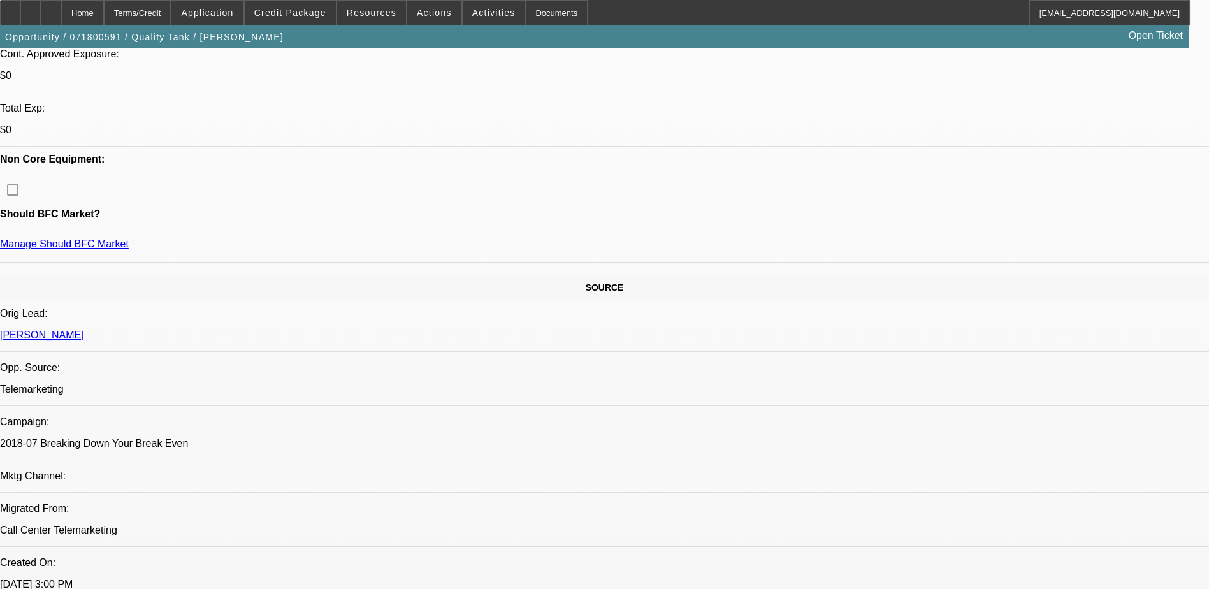
scroll to position [191, 0]
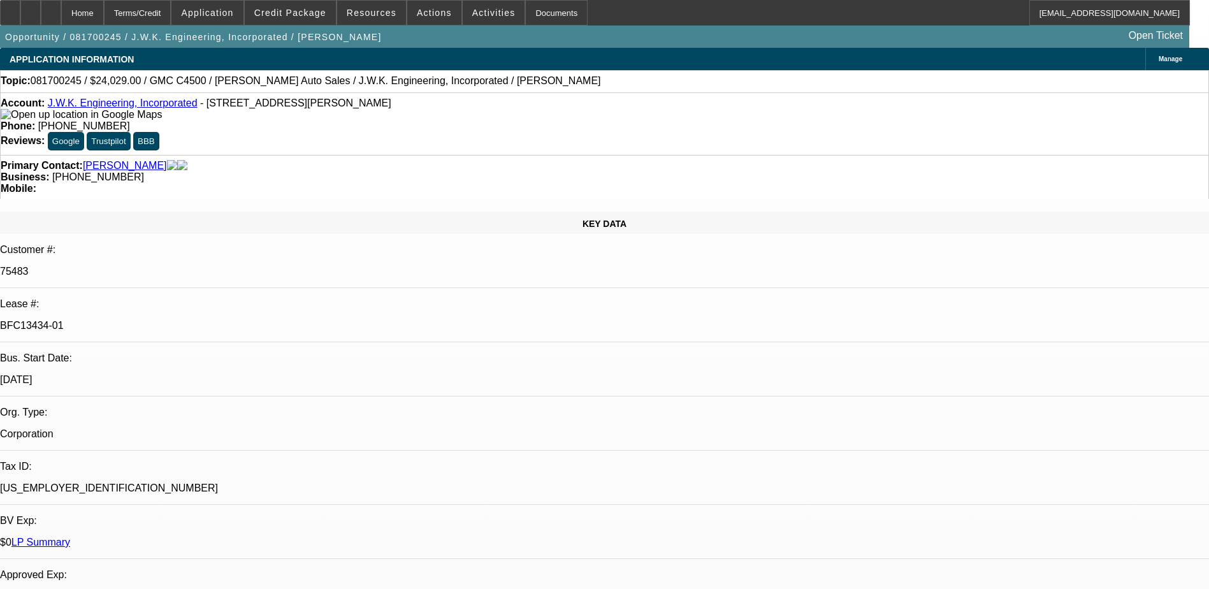
select select "0"
select select "2"
select select "0.1"
select select "0"
select select "2"
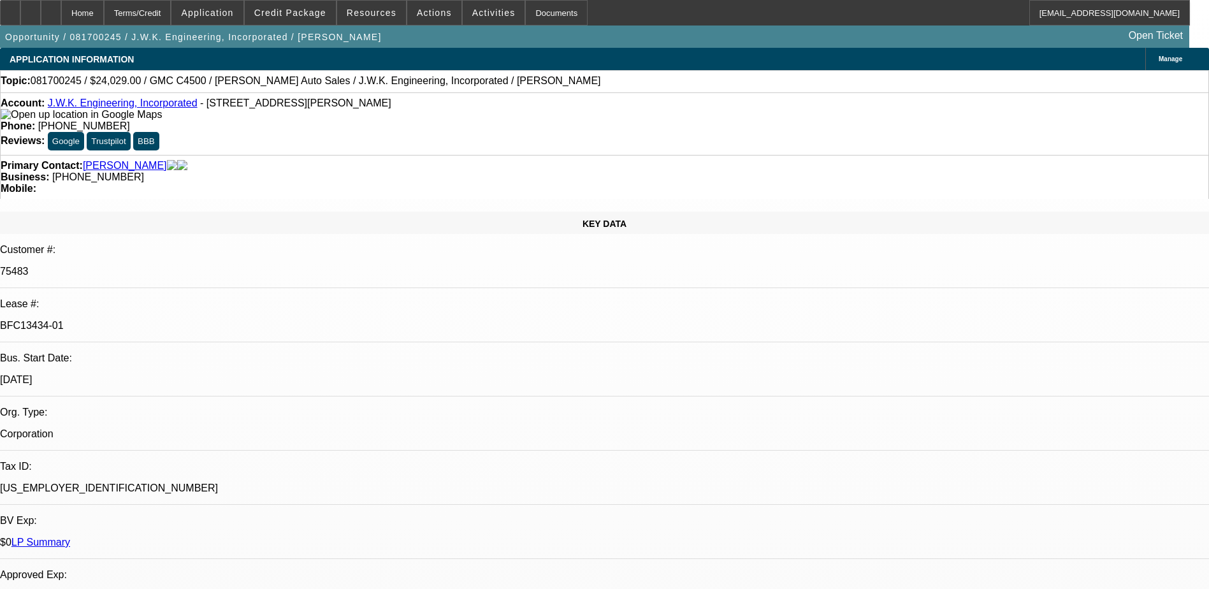
select select "0.1"
select select "0"
select select "2"
select select "0.1"
select select "0"
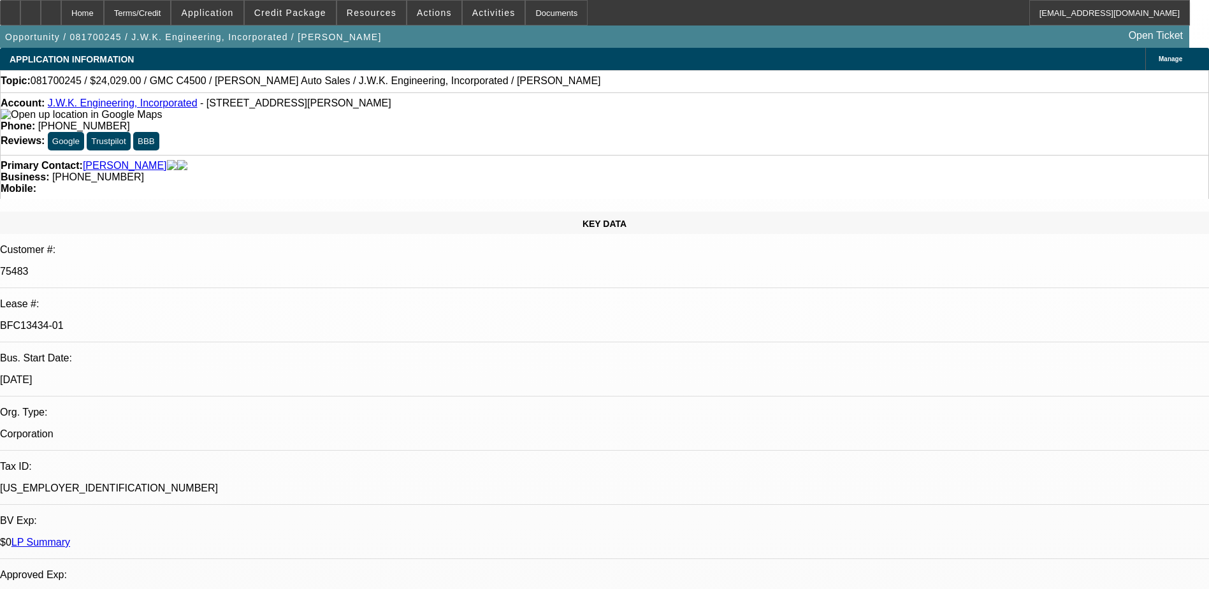
select select "2"
select select "0.1"
select select "1"
select select "2"
select select "4"
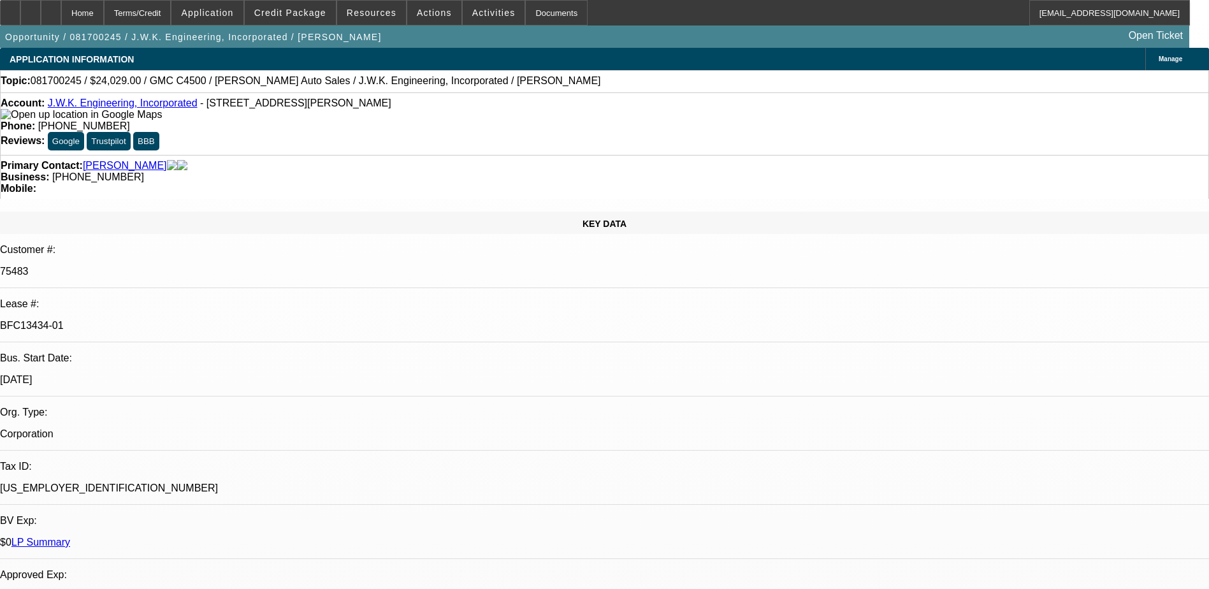
select select "1"
select select "2"
select select "4"
select select "1"
select select "2"
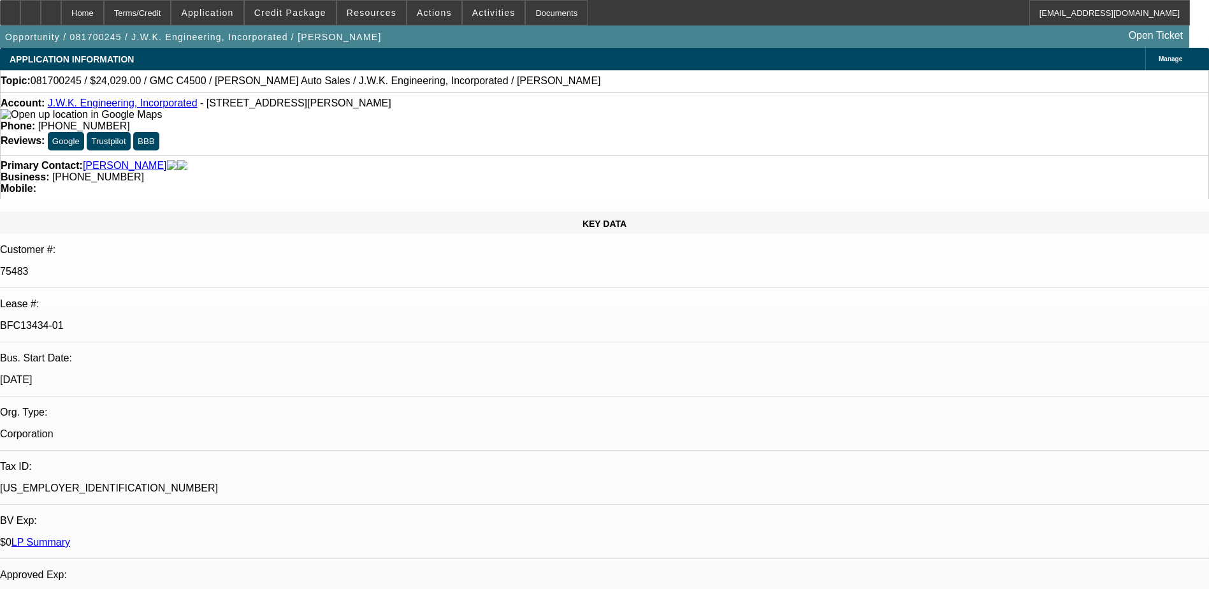
select select "4"
select select "1"
select select "2"
select select "4"
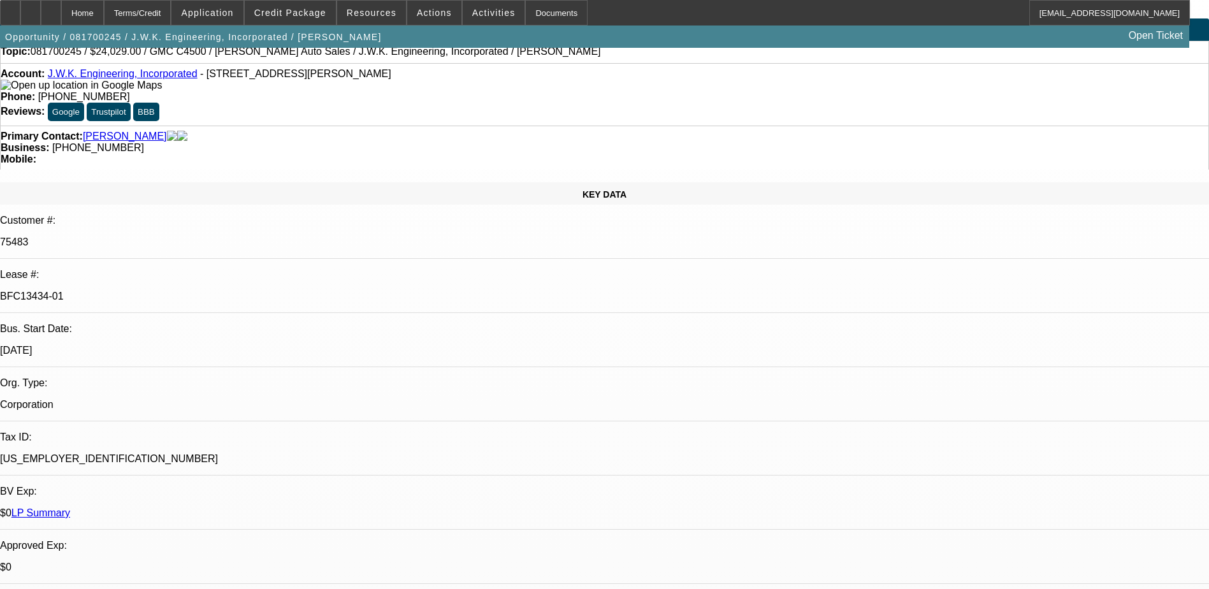
scroll to position [0, 0]
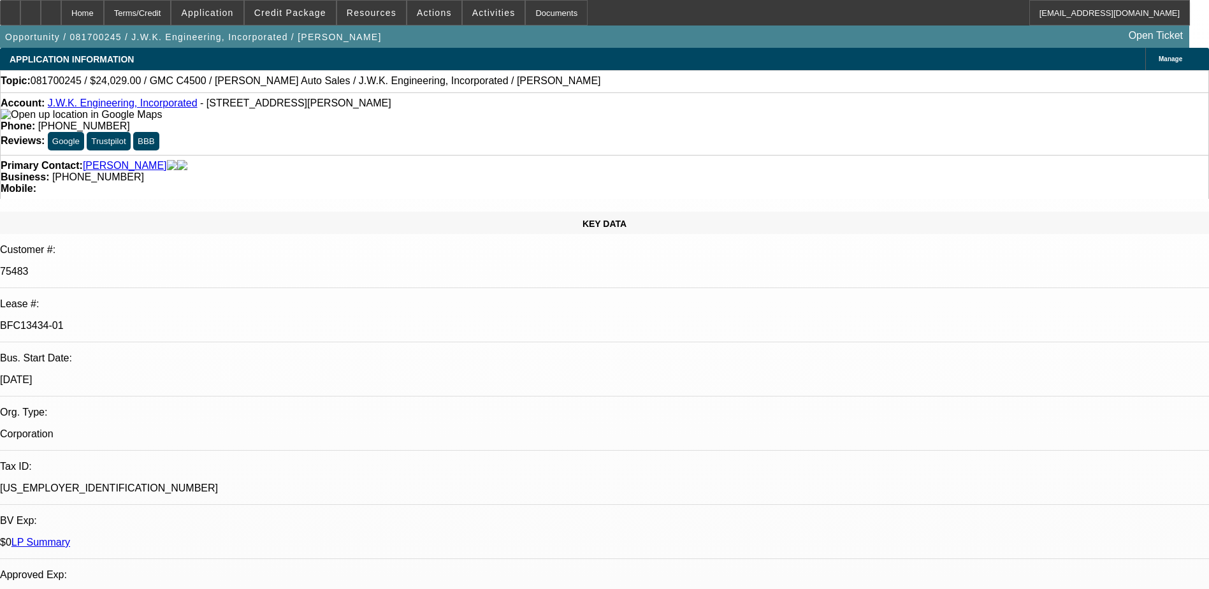
scroll to position [181, 0]
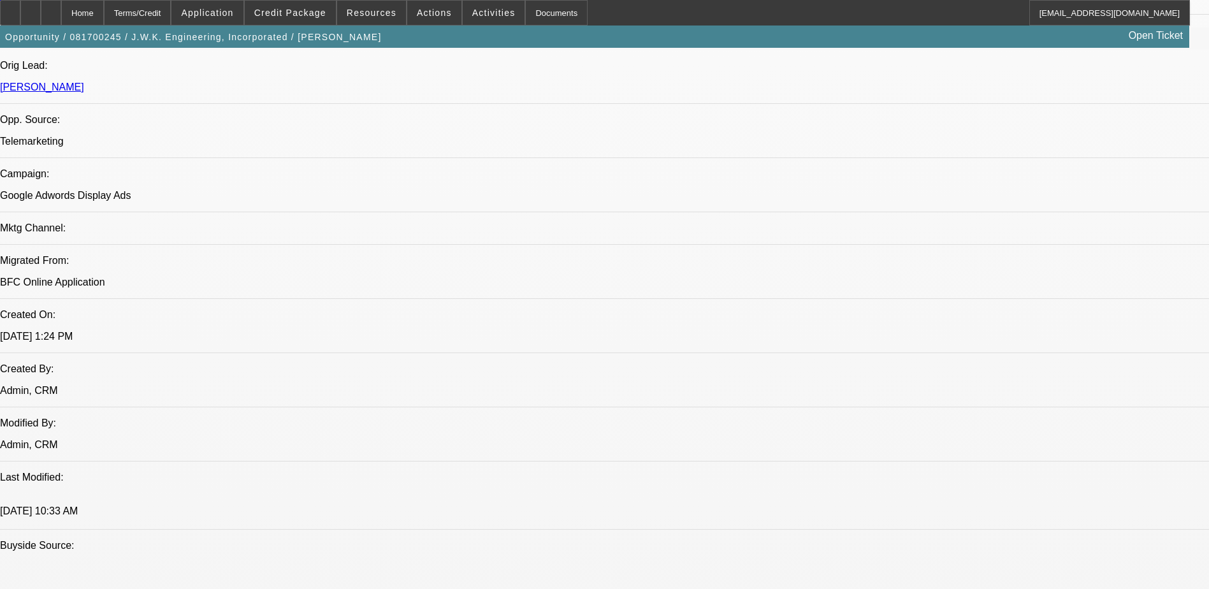
scroll to position [956, 0]
